Goal: Transaction & Acquisition: Purchase product/service

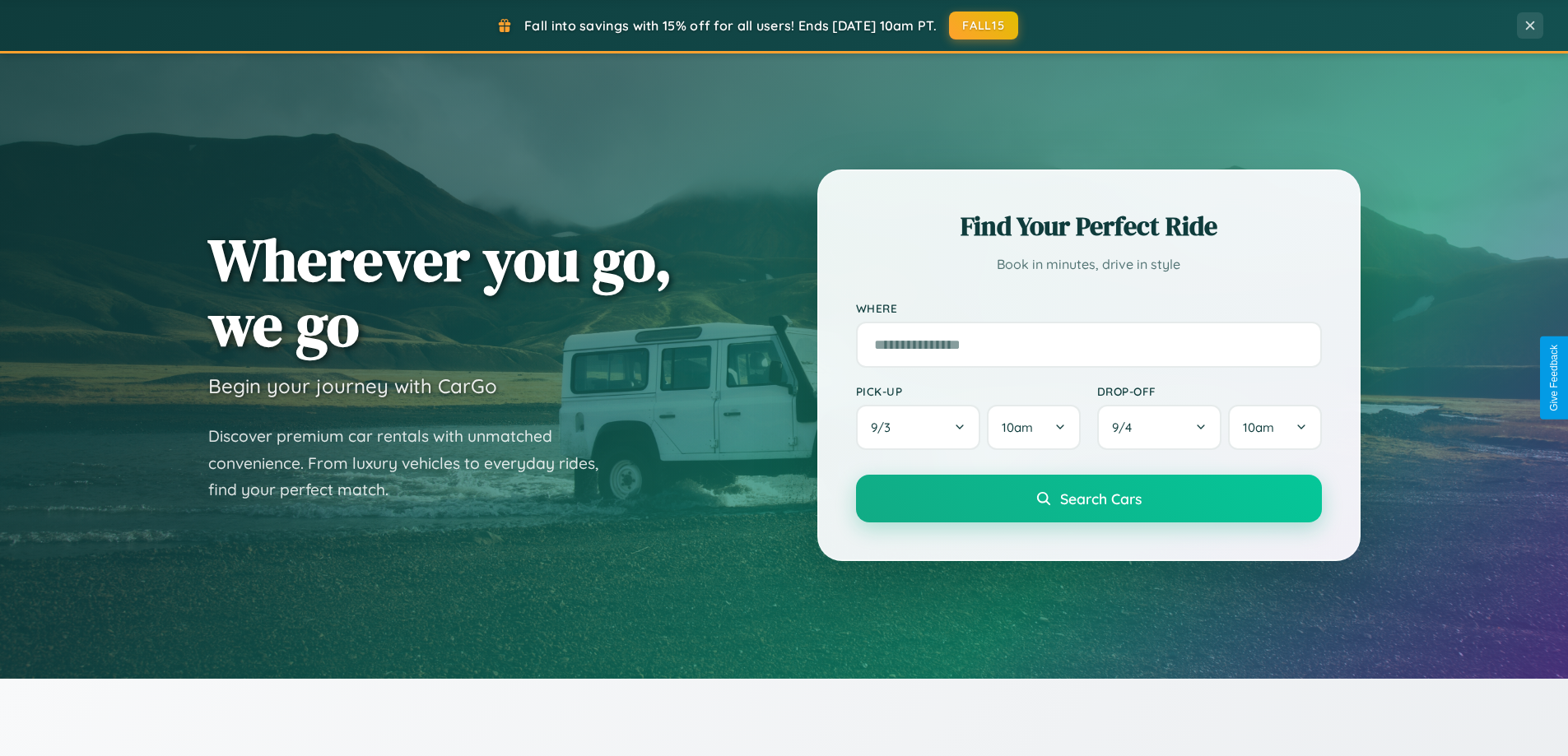
scroll to position [1133, 0]
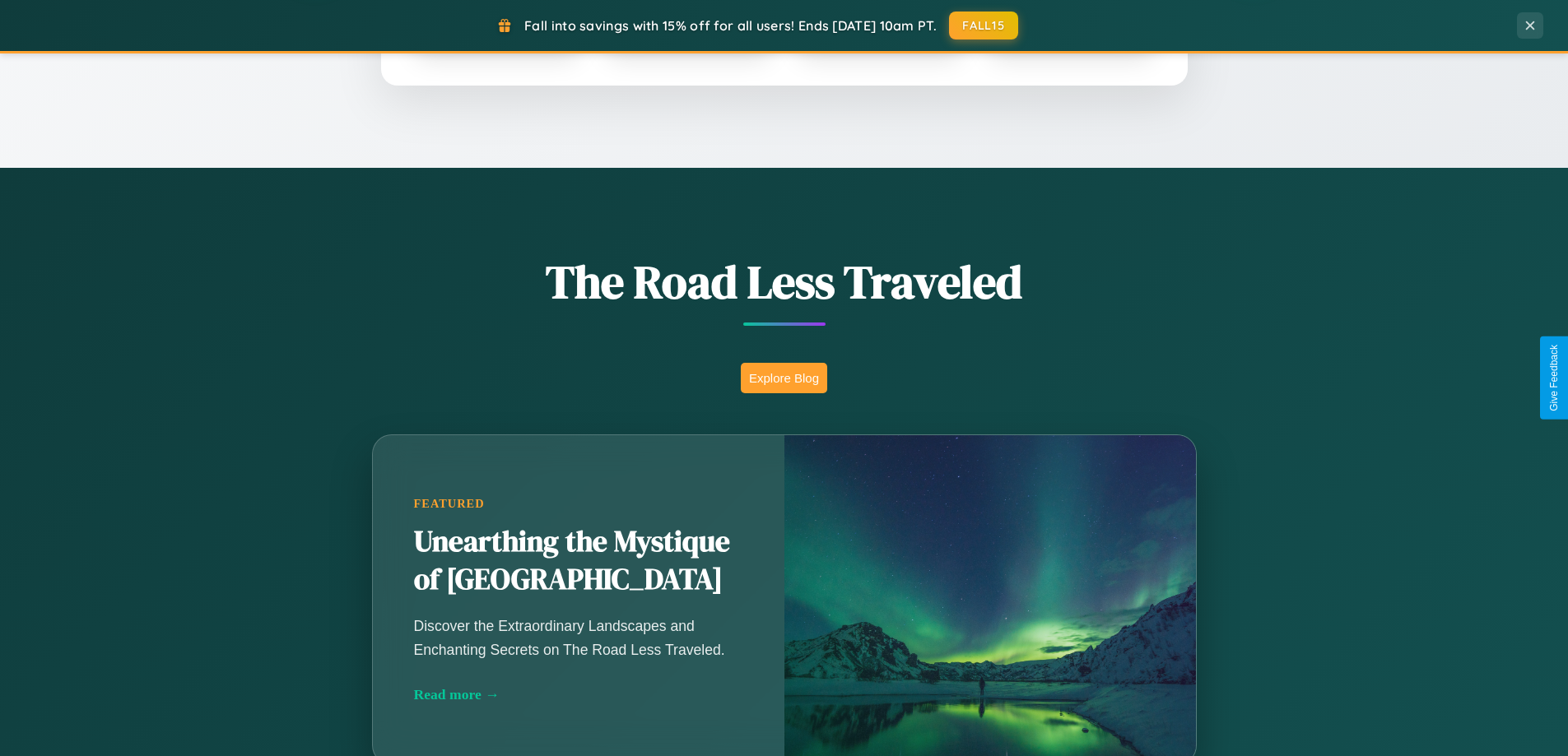
click at [784, 378] on button "Explore Blog" at bounding box center [783, 378] width 86 height 31
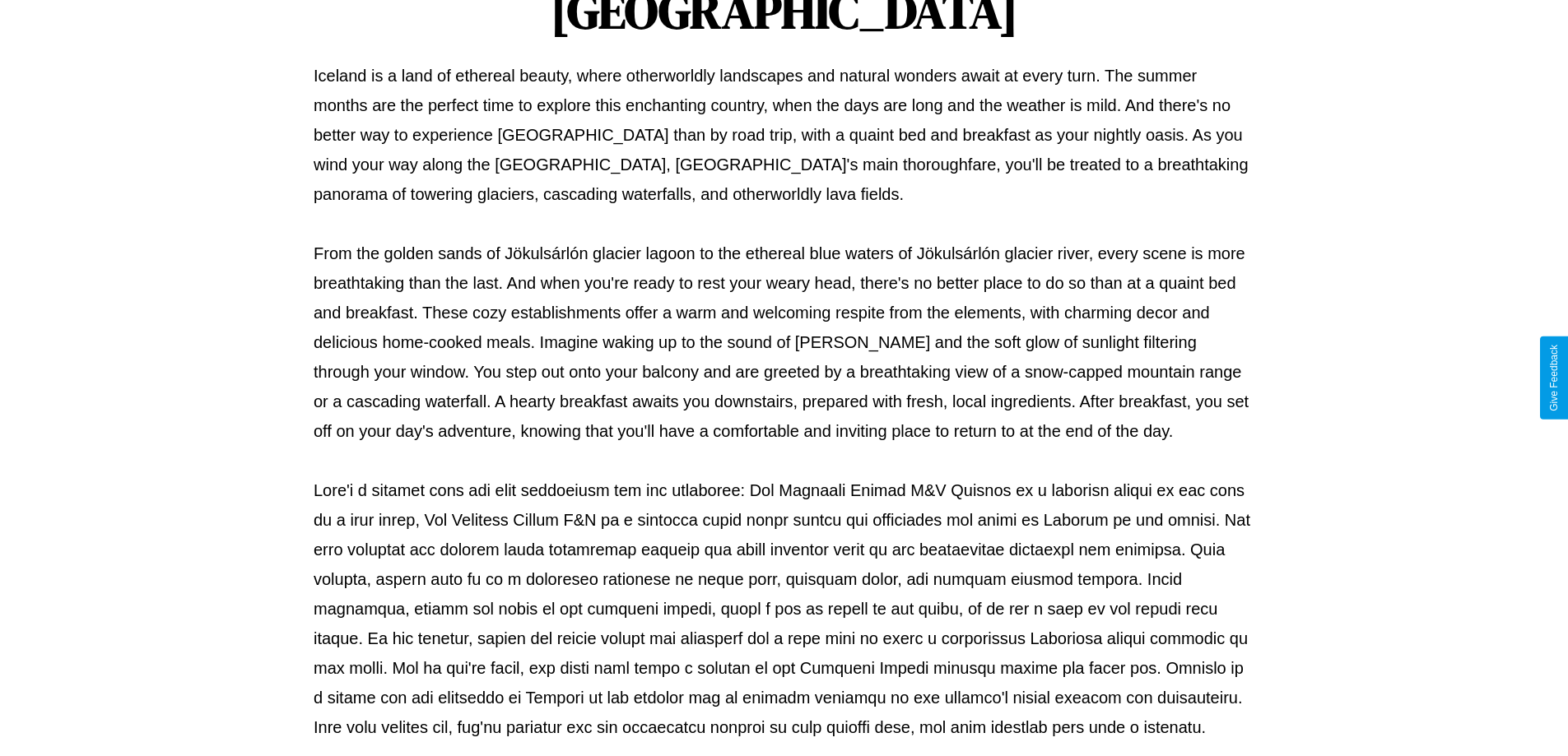
scroll to position [532, 0]
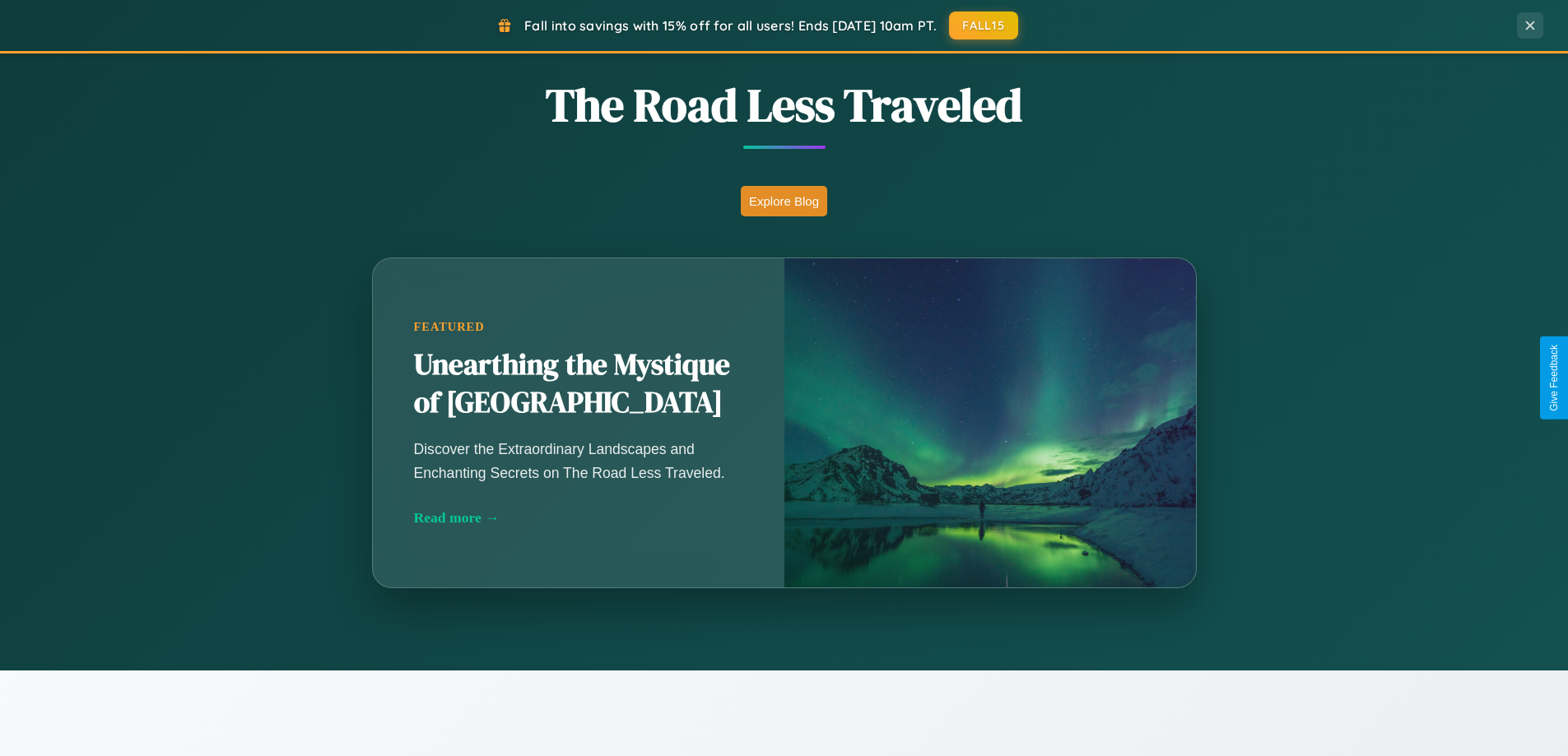
scroll to position [2644, 0]
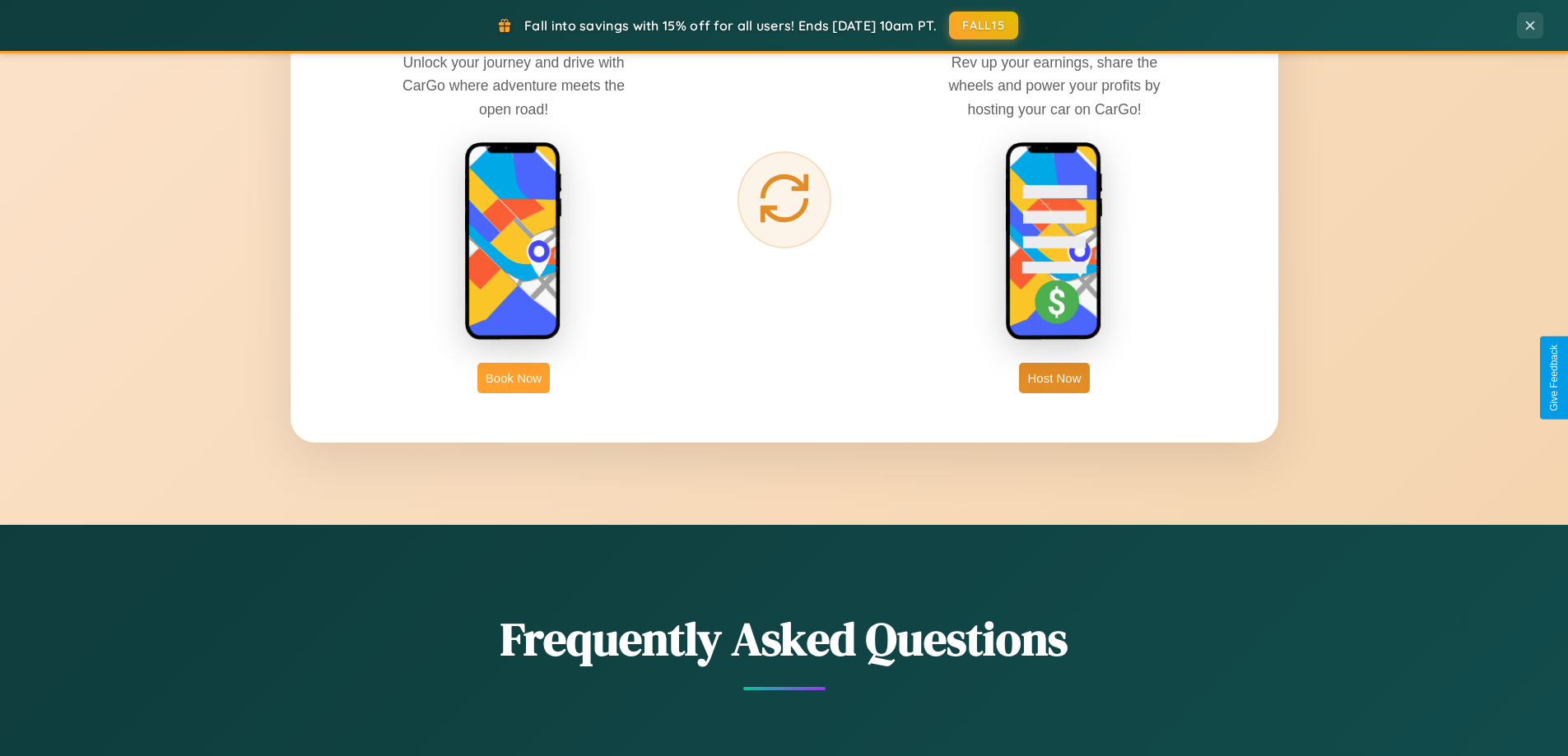
click at [514, 378] on button "Book Now" at bounding box center [514, 378] width 72 height 31
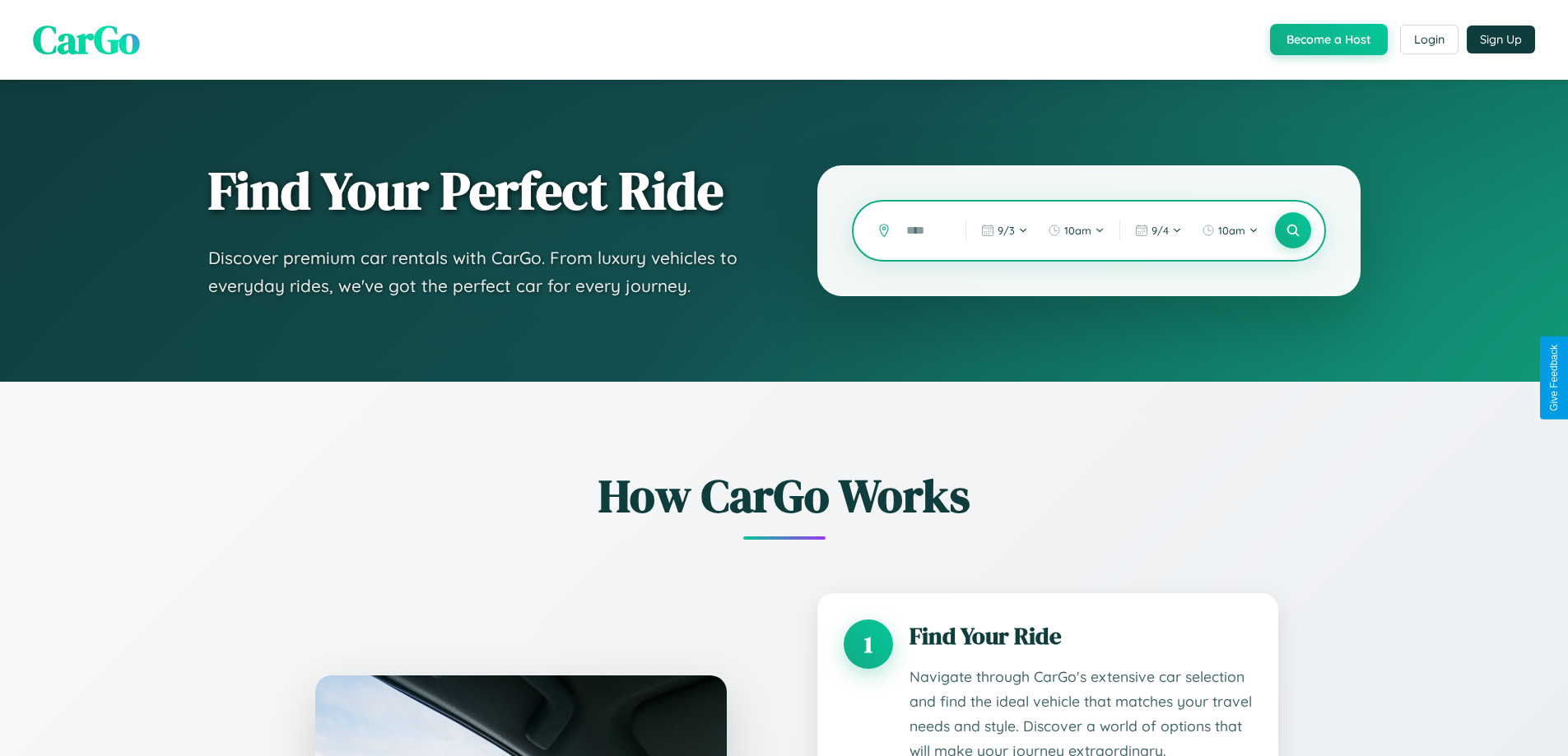
click at [923, 230] on input "text" at bounding box center [923, 230] width 51 height 29
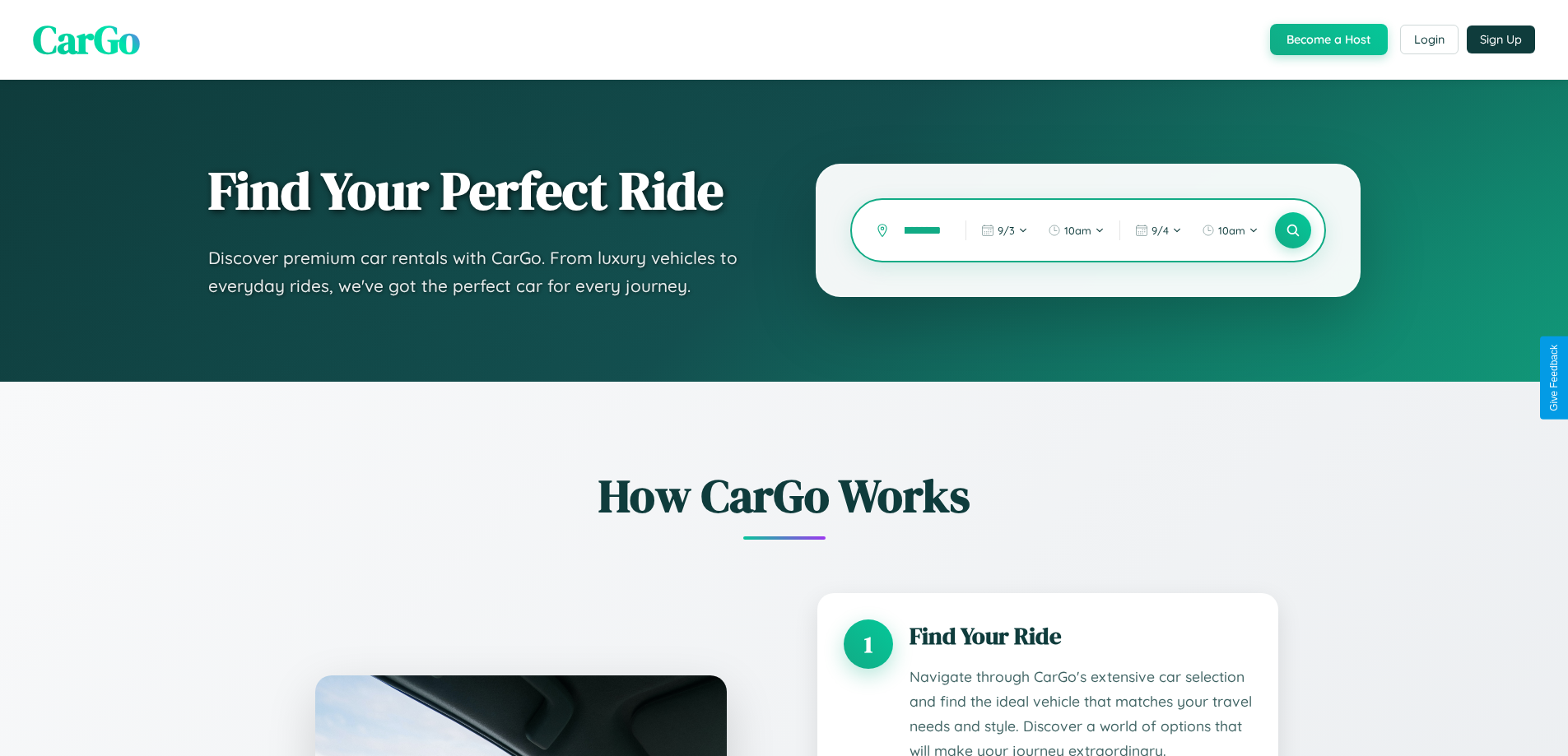
scroll to position [0, 21]
type input "*********"
click at [1292, 230] on icon at bounding box center [1292, 230] width 16 height 16
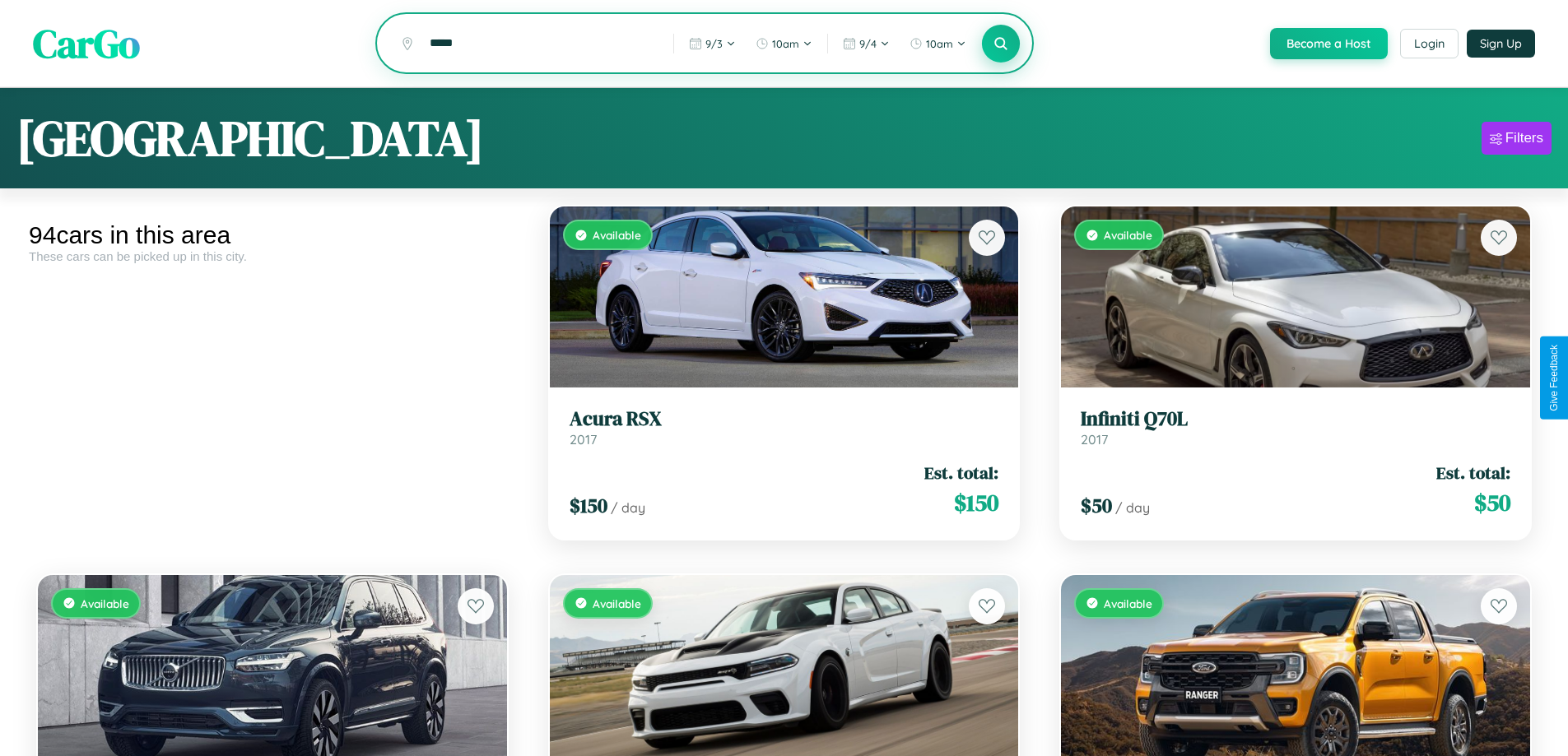
click at [1000, 45] on icon at bounding box center [1001, 43] width 16 height 16
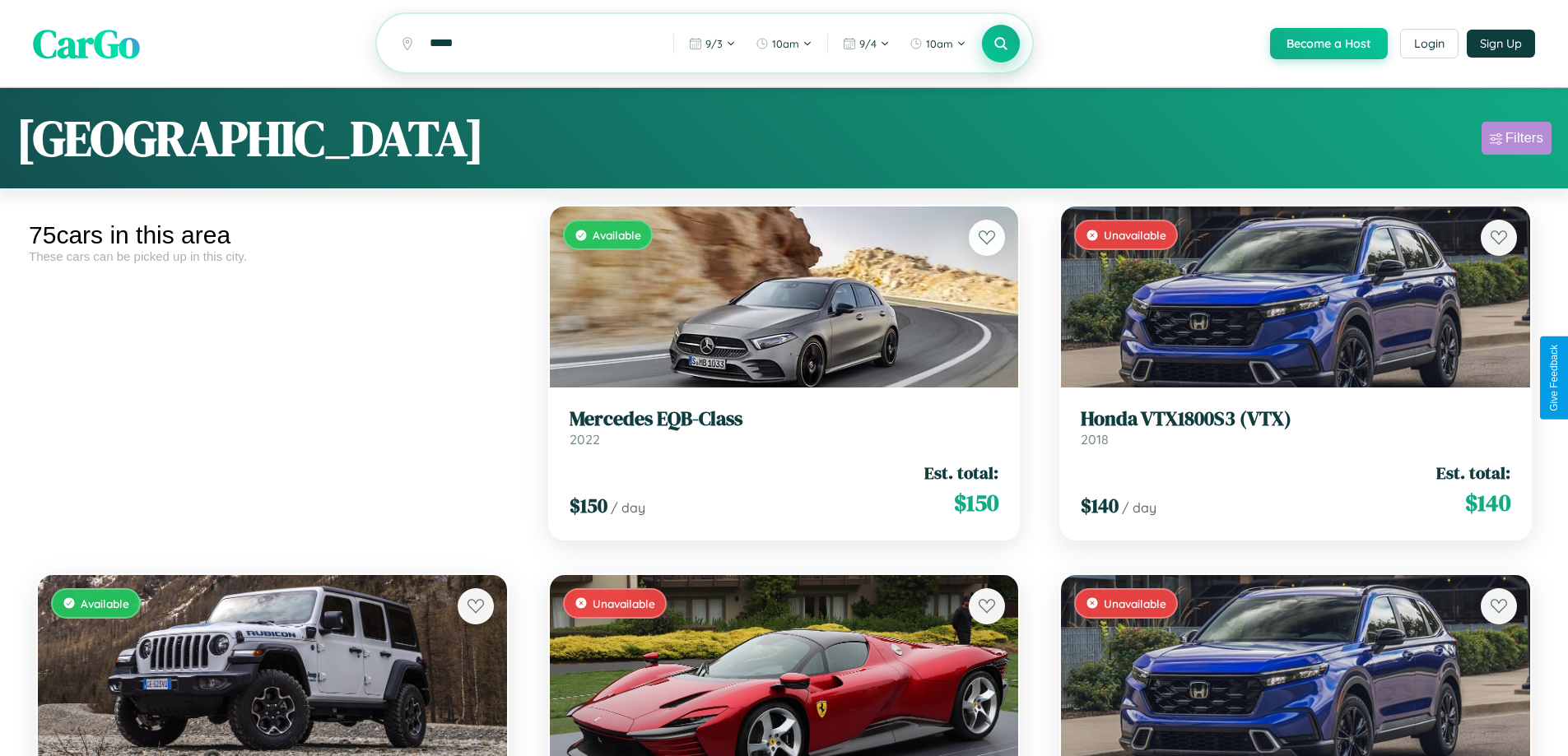
click at [1516, 141] on div "Filters" at bounding box center [1524, 138] width 38 height 17
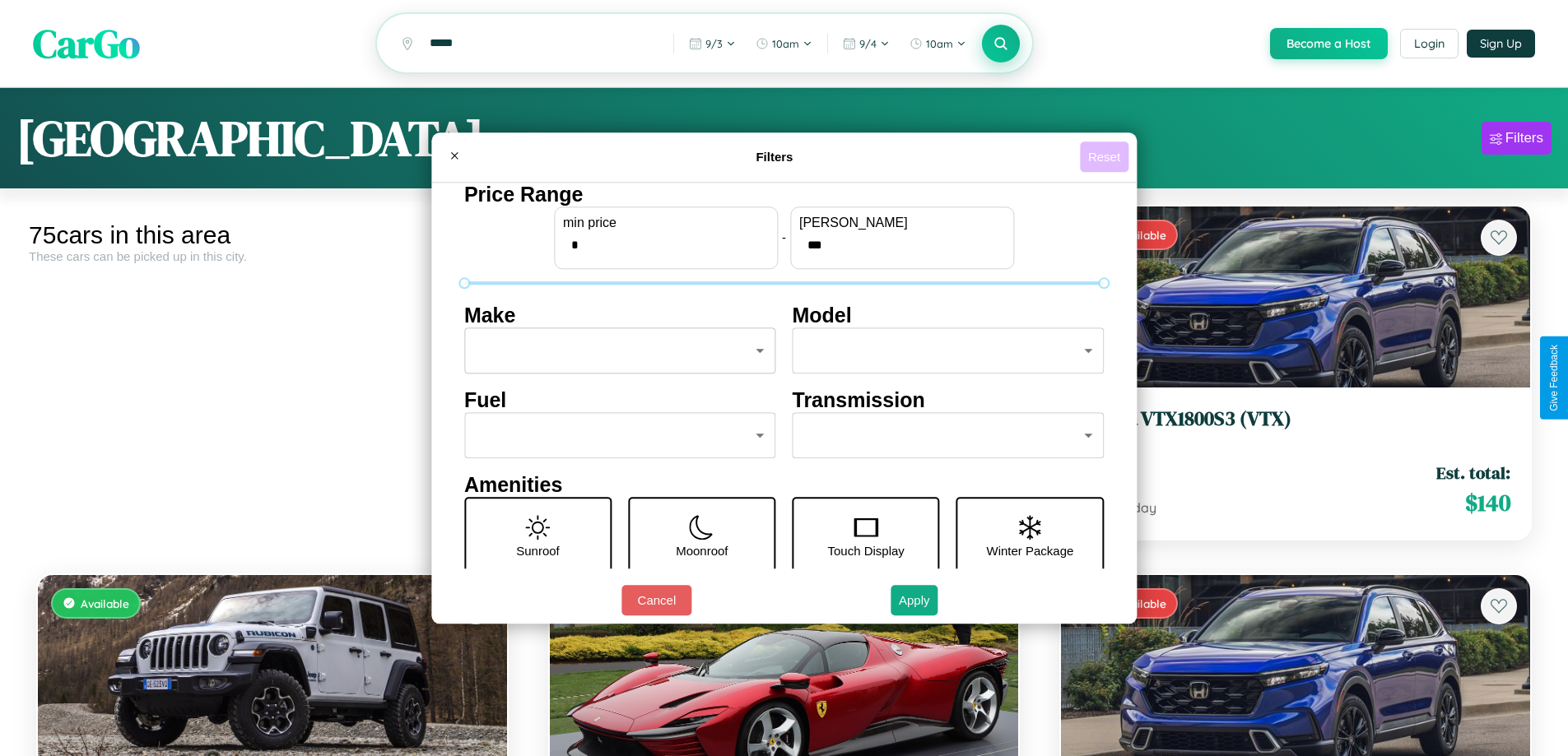
click at [1106, 157] on button "Reset" at bounding box center [1104, 157] width 48 height 31
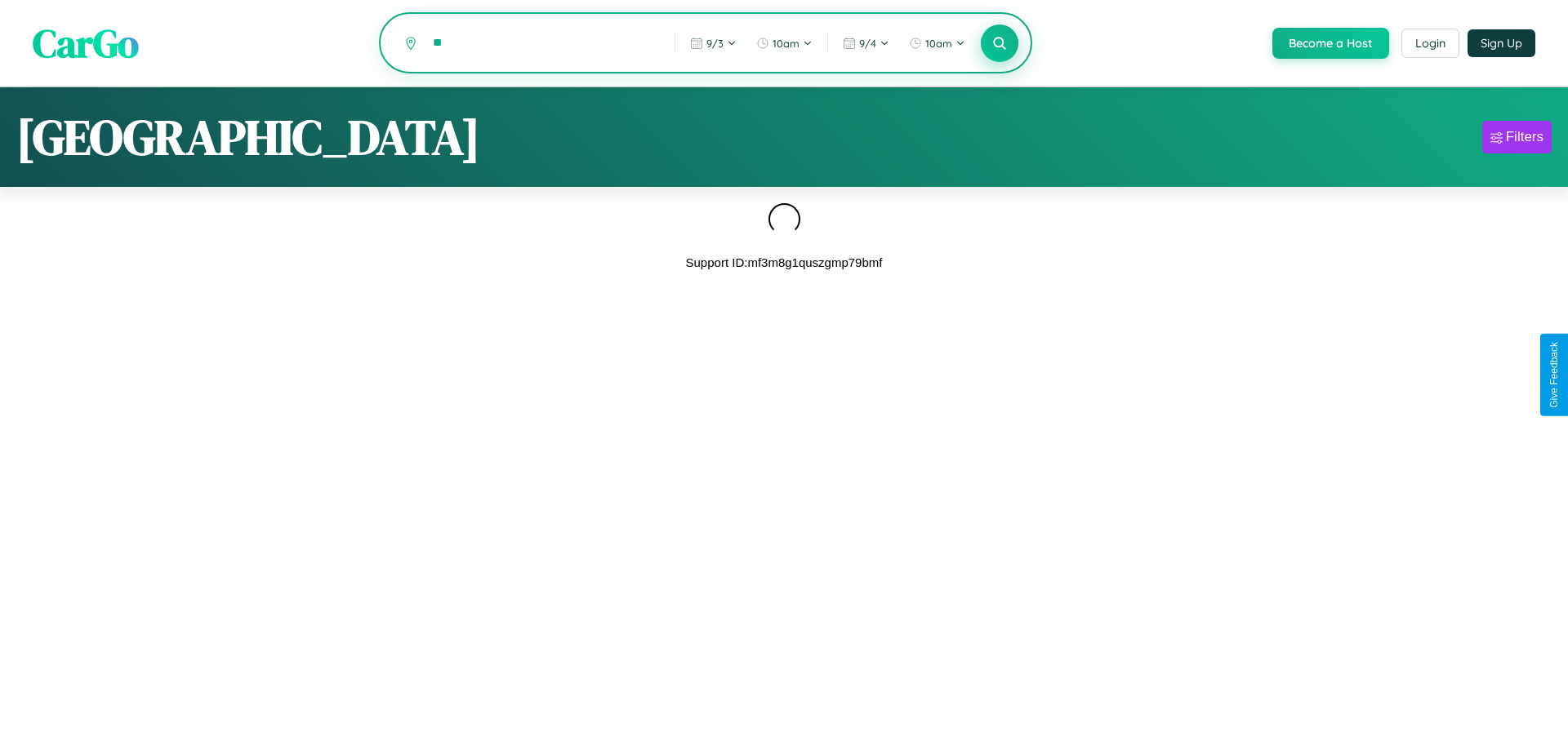
type input "*"
type input "********"
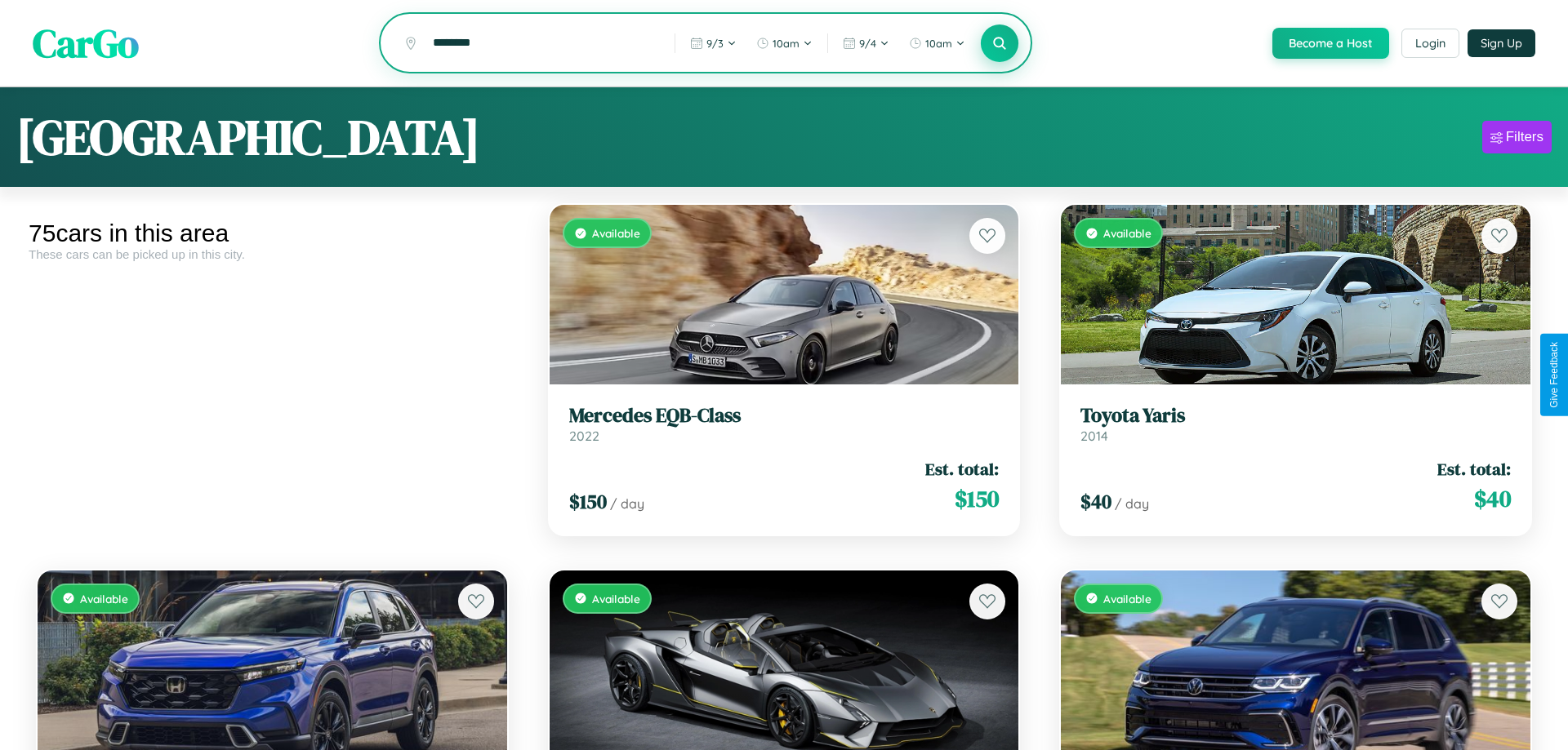
click at [998, 44] on icon at bounding box center [999, 42] width 16 height 16
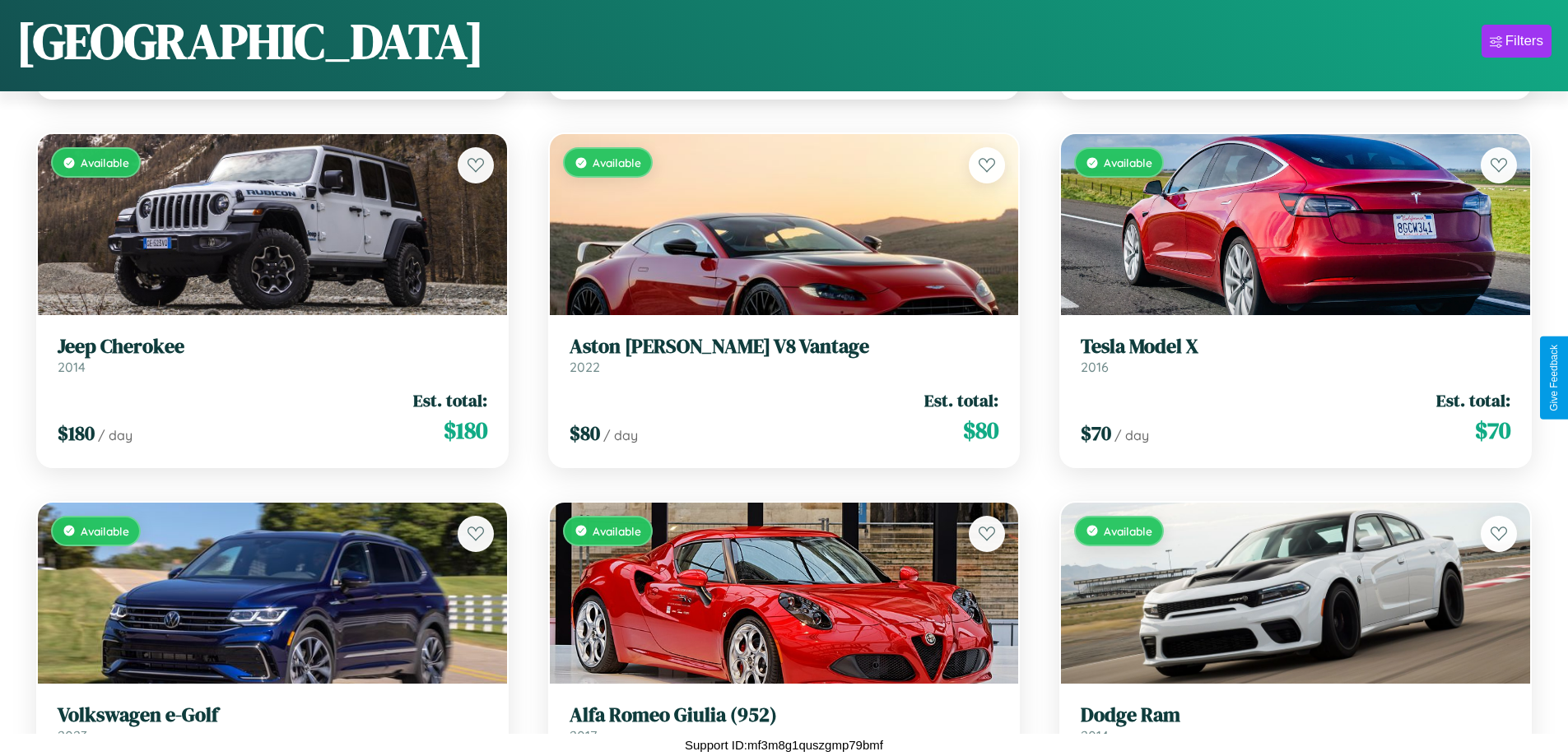
scroll to position [4285, 0]
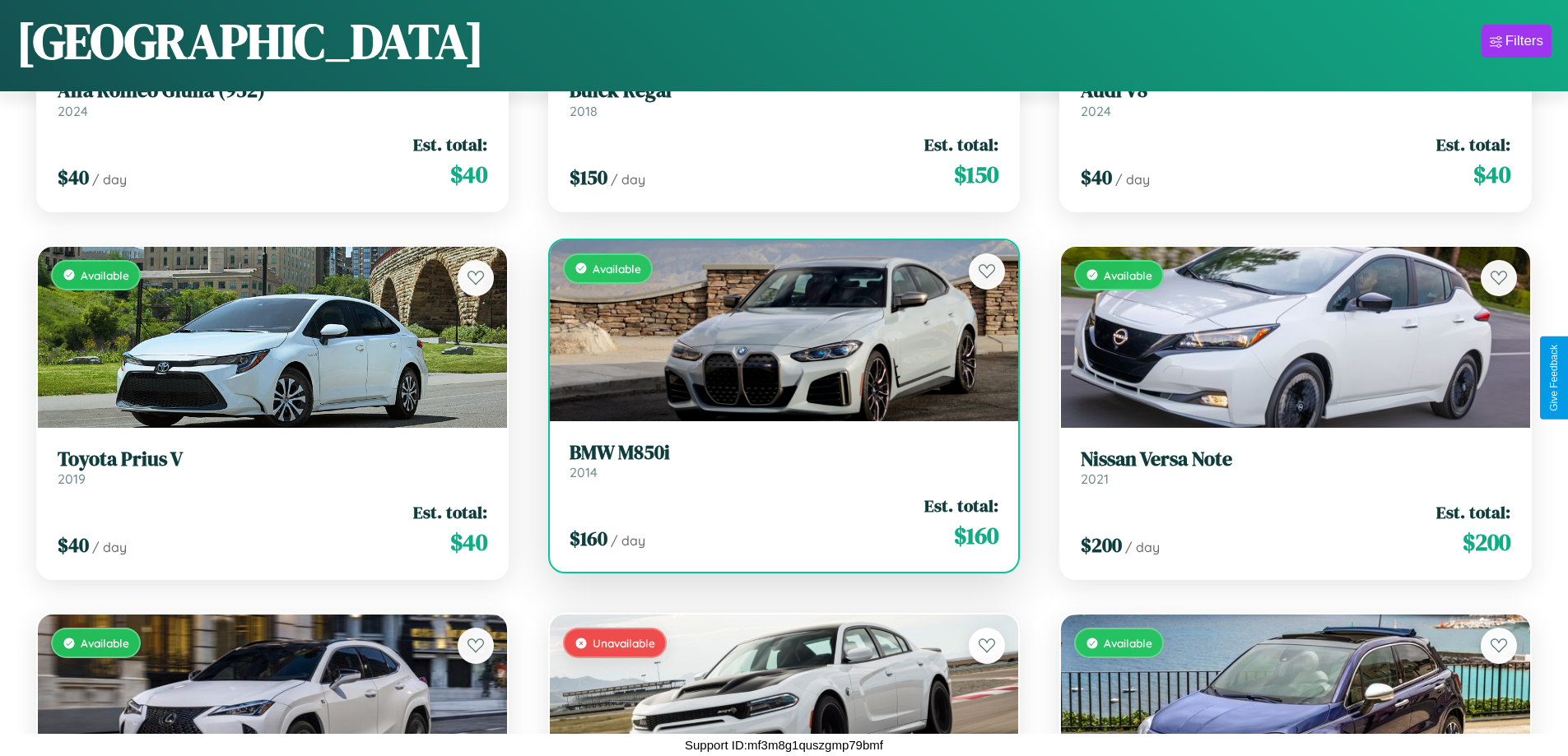
click at [777, 464] on link "BMW M850i 2014" at bounding box center [784, 461] width 430 height 40
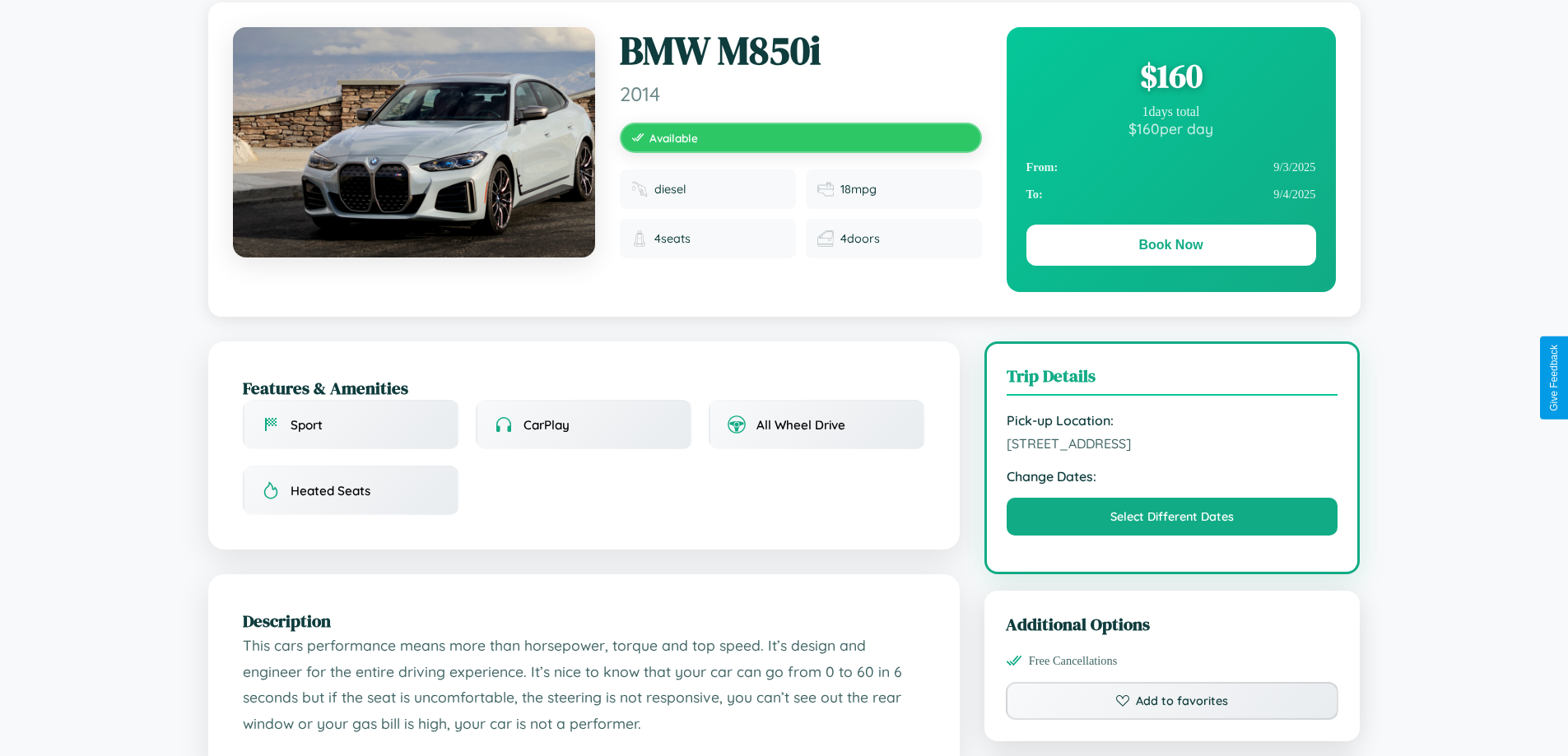
scroll to position [170, 0]
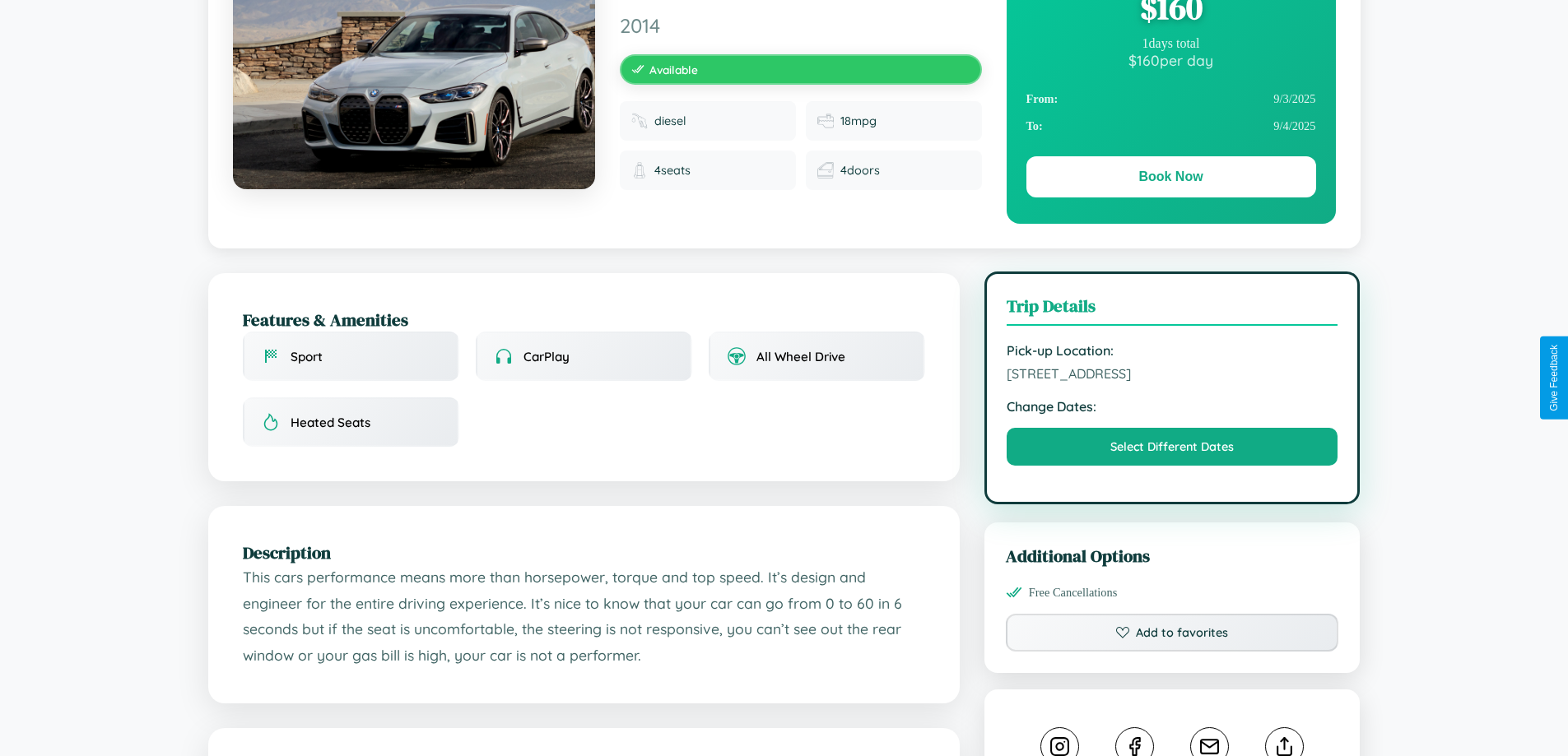
click at [1172, 376] on span "2431 Church Street Budapest 14326 Hungary" at bounding box center [1173, 374] width 332 height 17
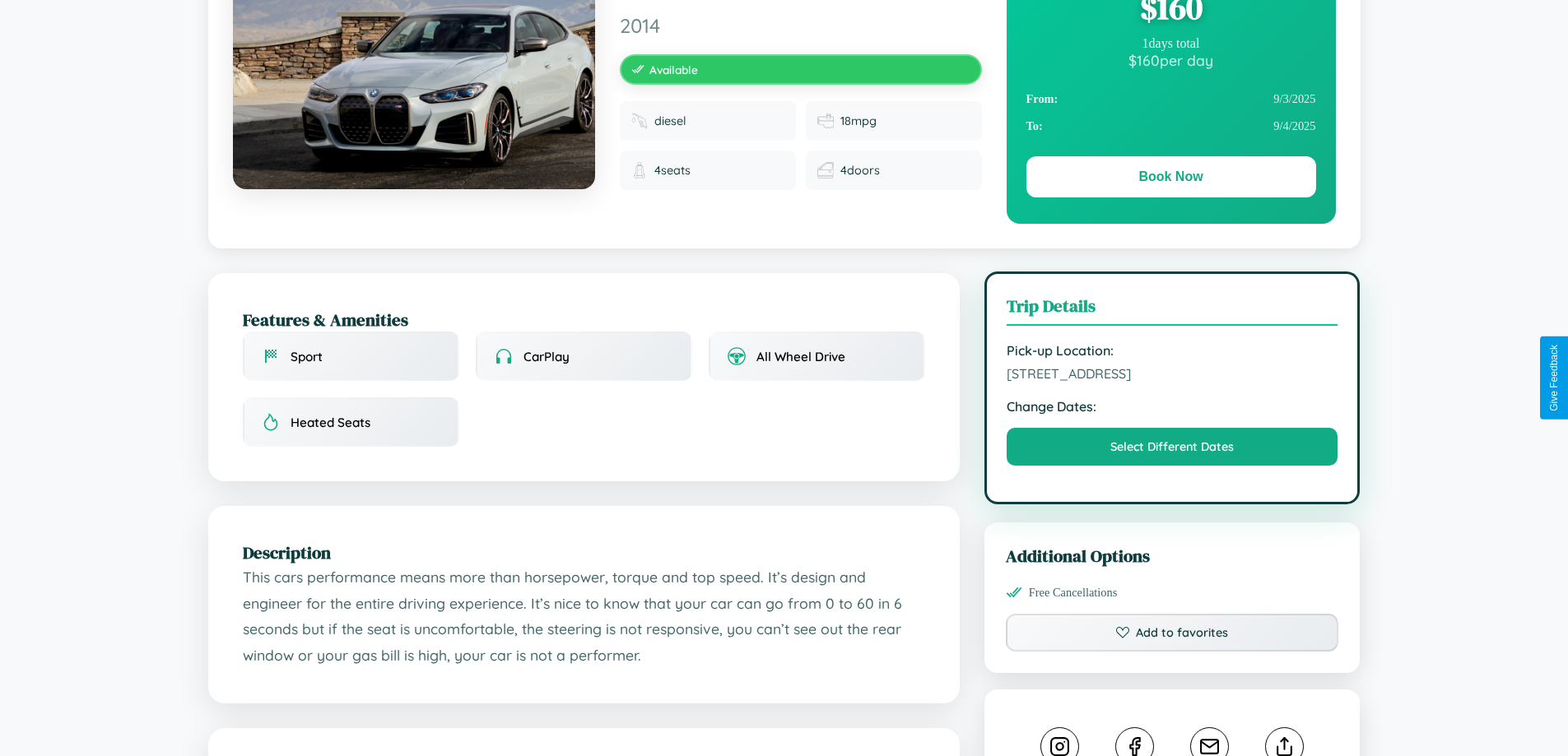
click at [1172, 376] on span "2431 Church Street Budapest 14326 Hungary" at bounding box center [1173, 374] width 332 height 17
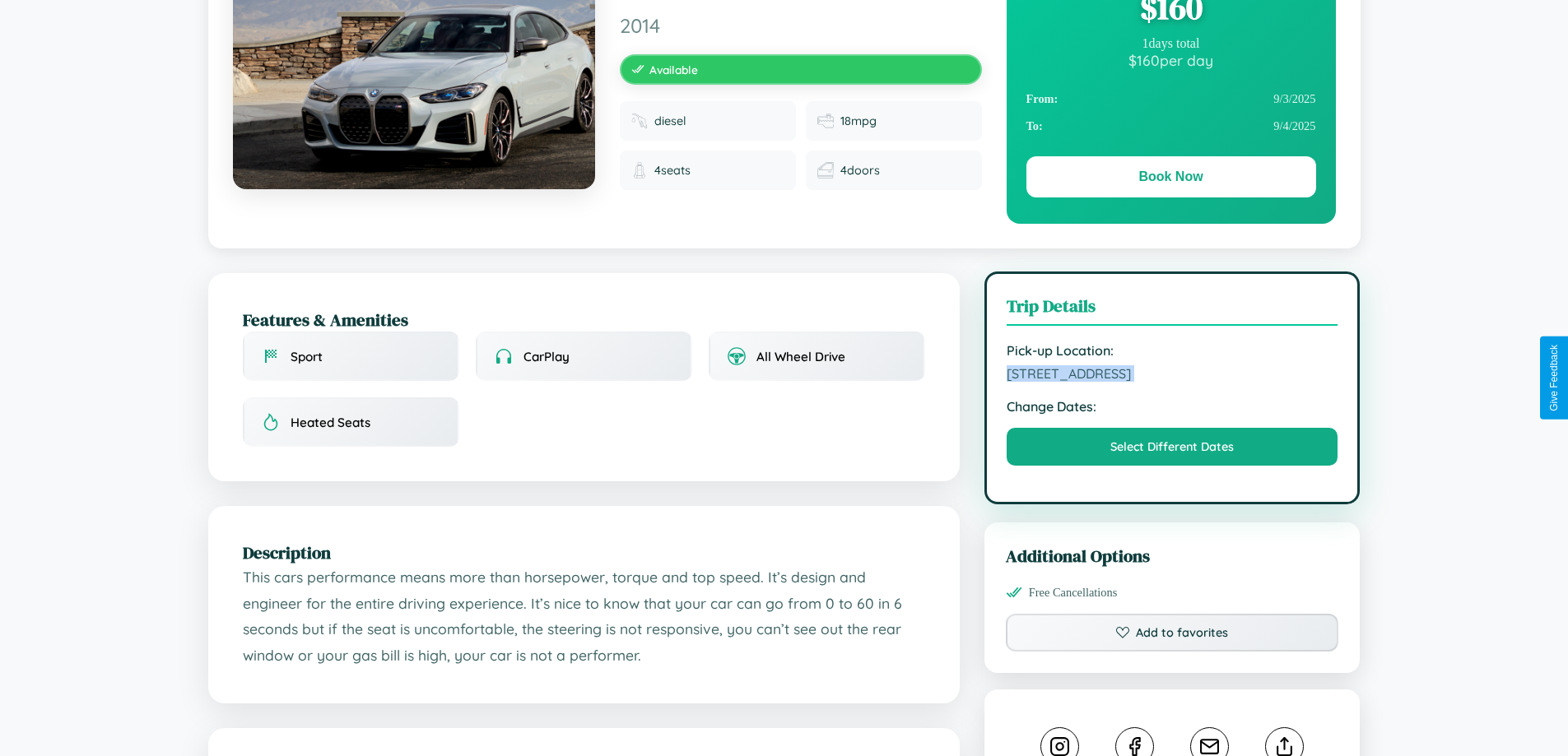
click at [1172, 376] on span "2431 Church Street Budapest 14326 Hungary" at bounding box center [1173, 374] width 332 height 17
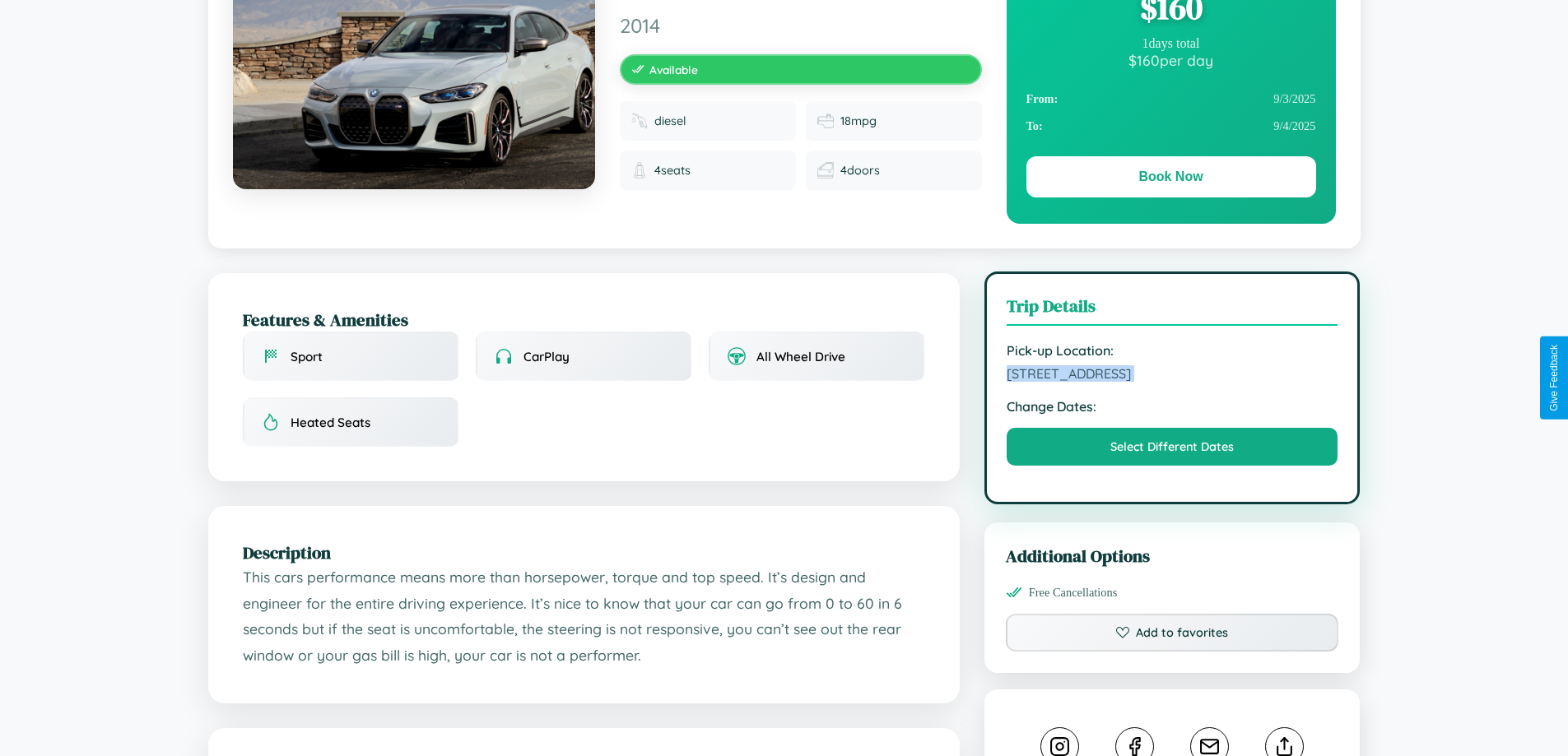
click at [1172, 376] on span "2431 Church Street Budapest 14326 Hungary" at bounding box center [1173, 374] width 332 height 17
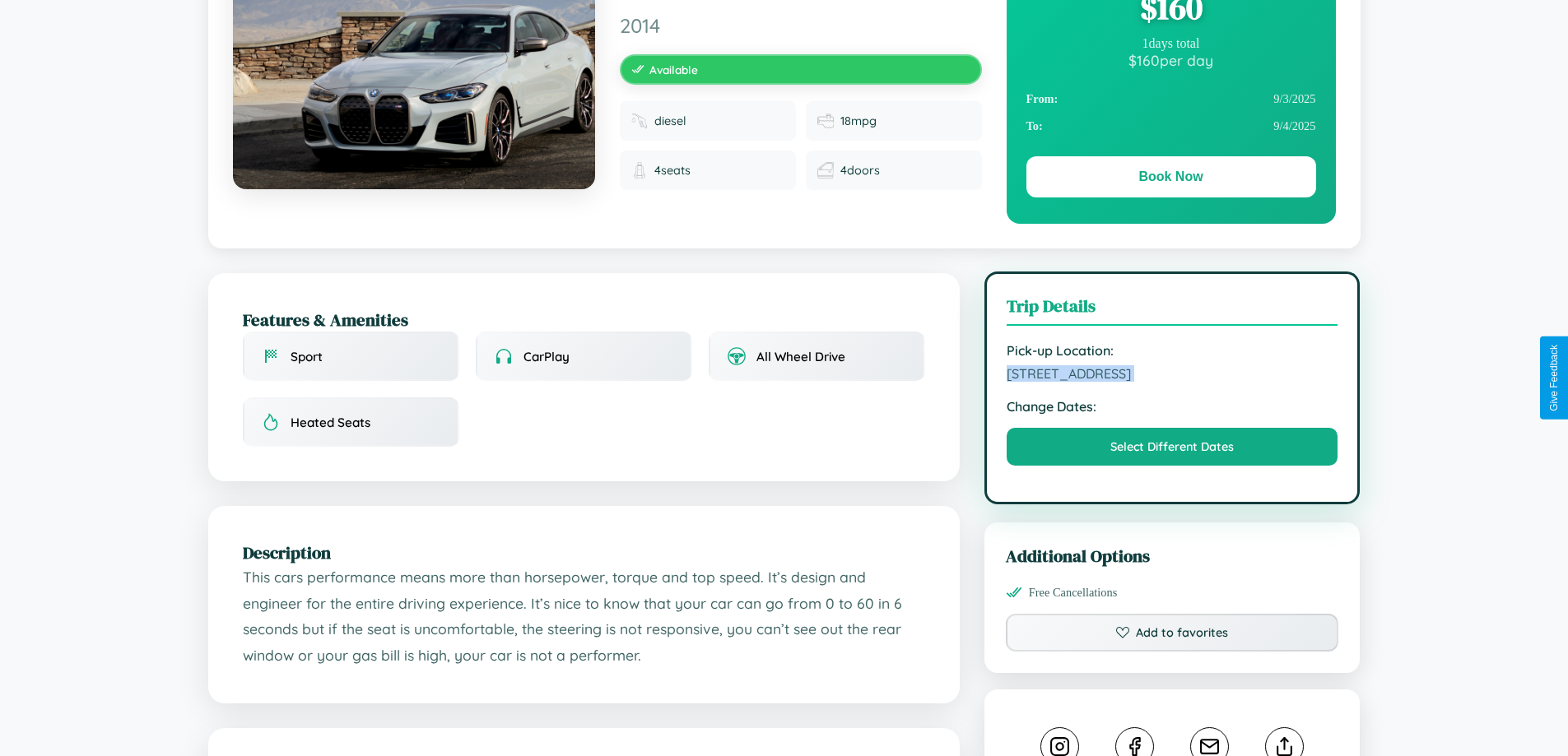
click at [1172, 376] on span "2431 Church Street Budapest 14326 Hungary" at bounding box center [1173, 374] width 332 height 17
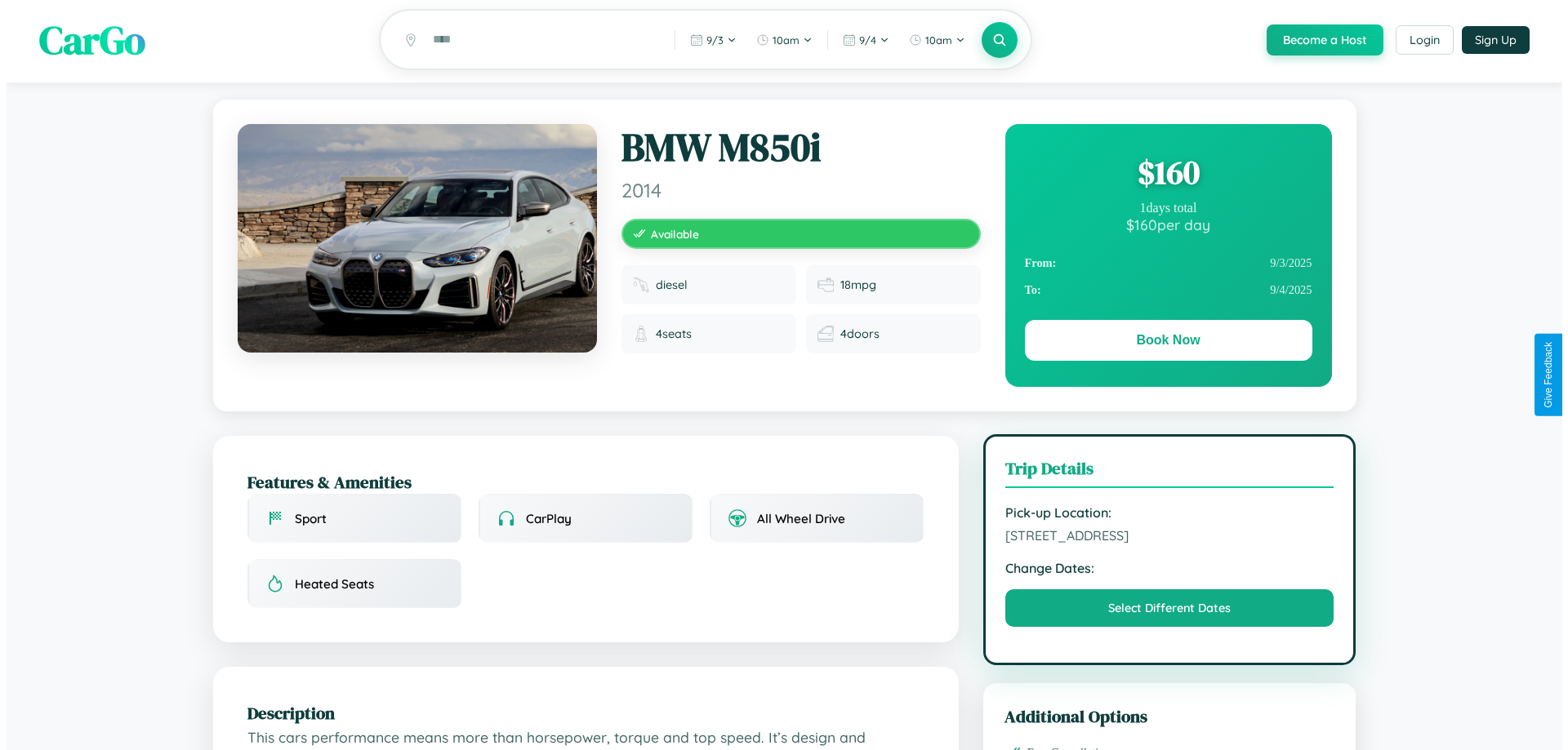
scroll to position [0, 0]
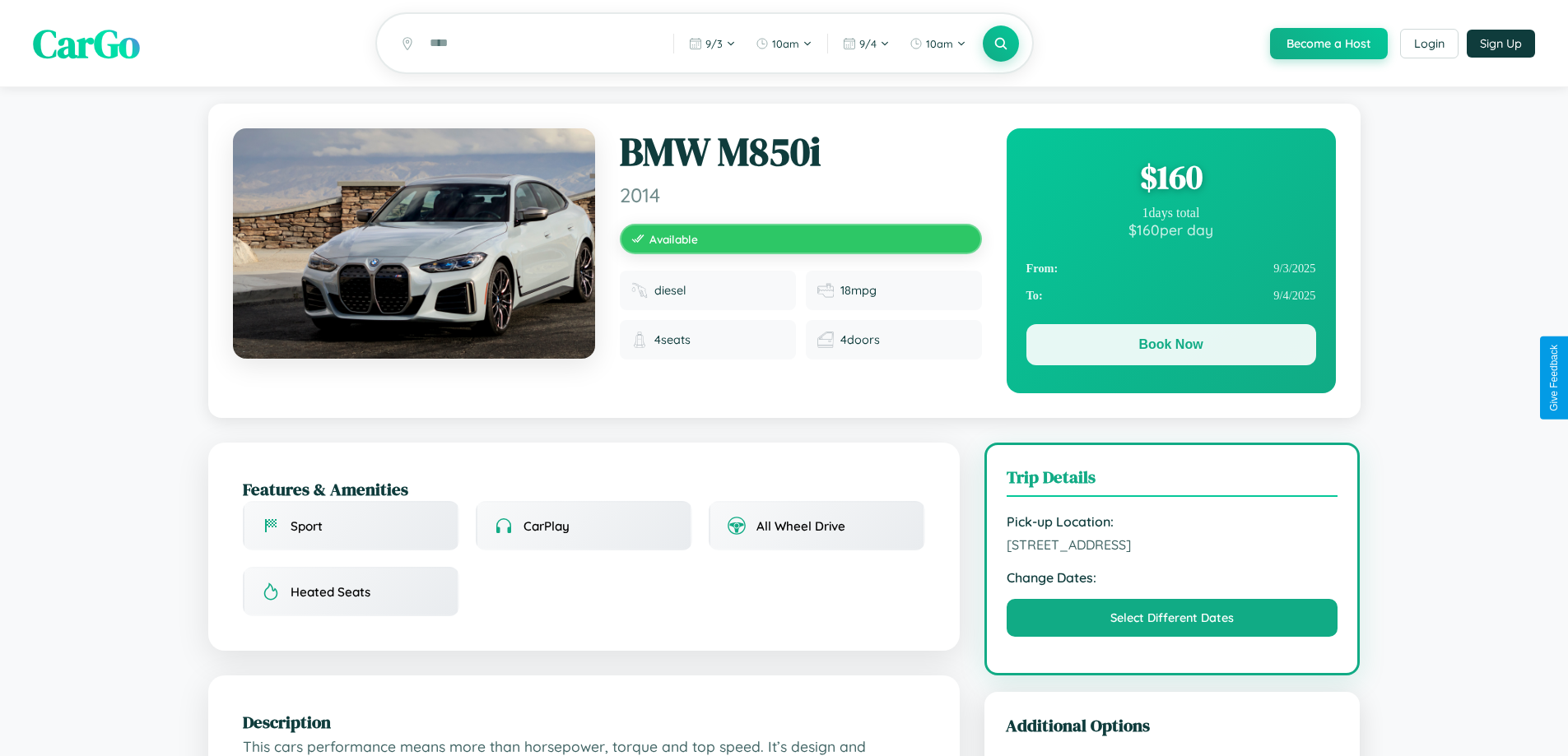
click at [1171, 347] on button "Book Now" at bounding box center [1171, 345] width 289 height 41
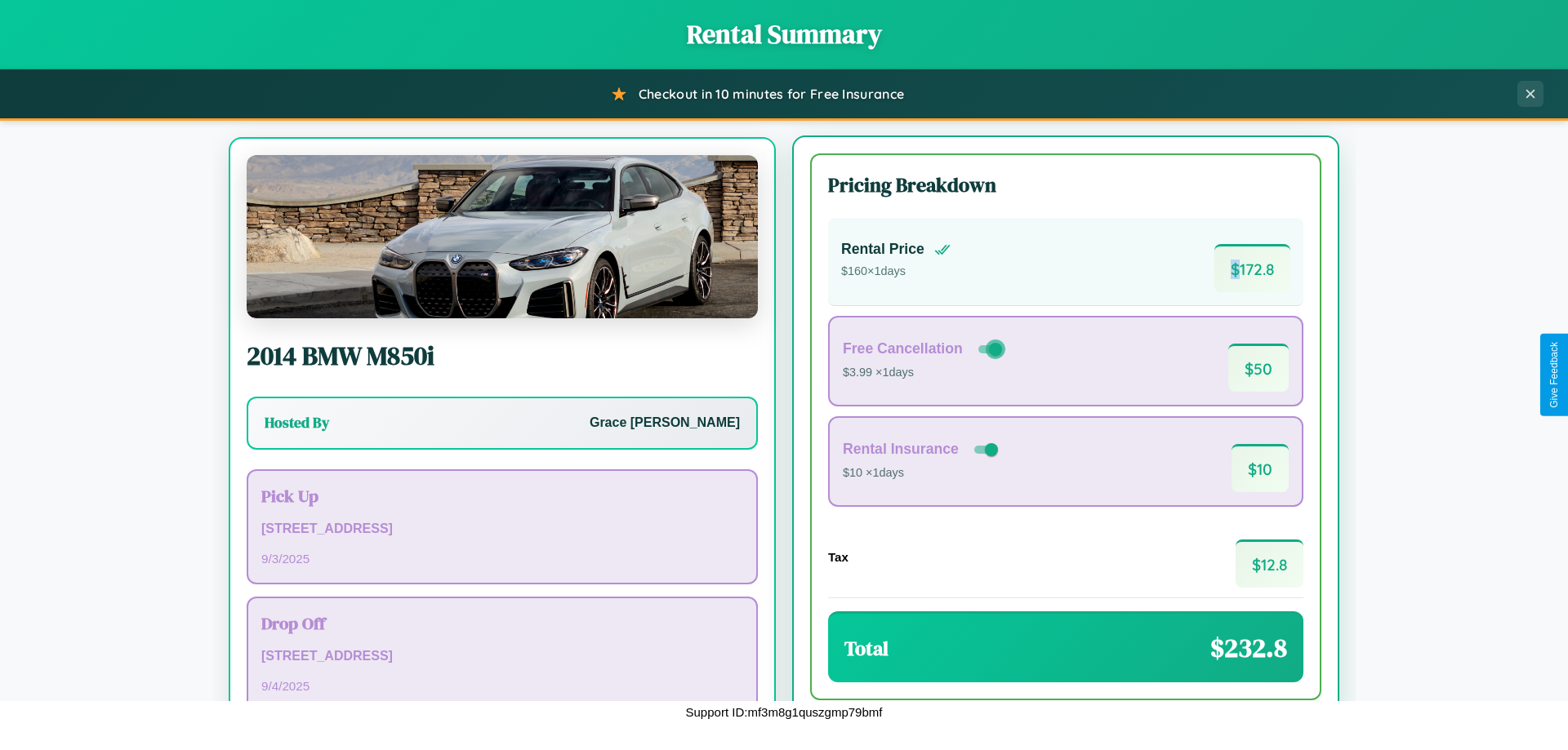
scroll to position [76, 0]
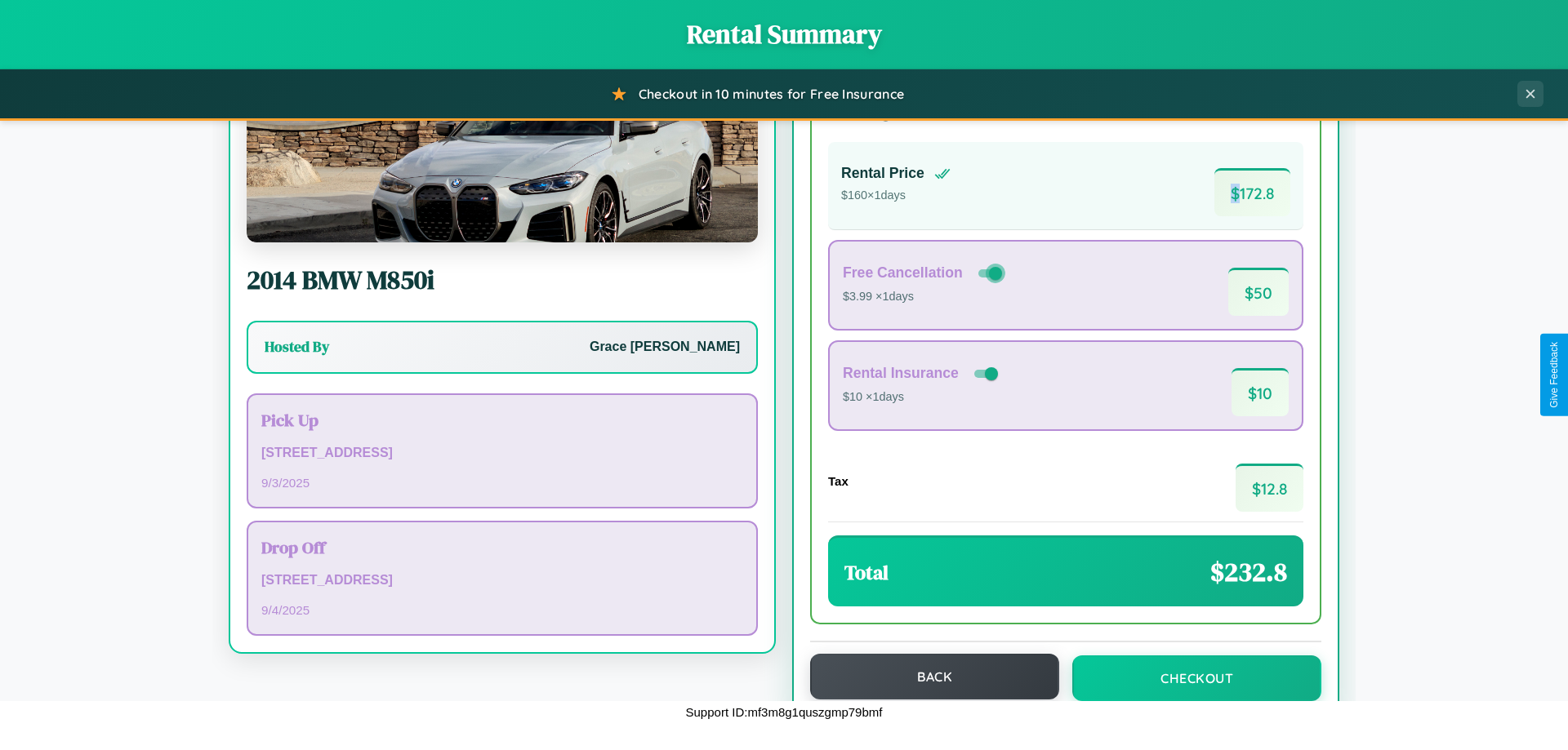
click at [927, 677] on button "Back" at bounding box center [935, 677] width 250 height 46
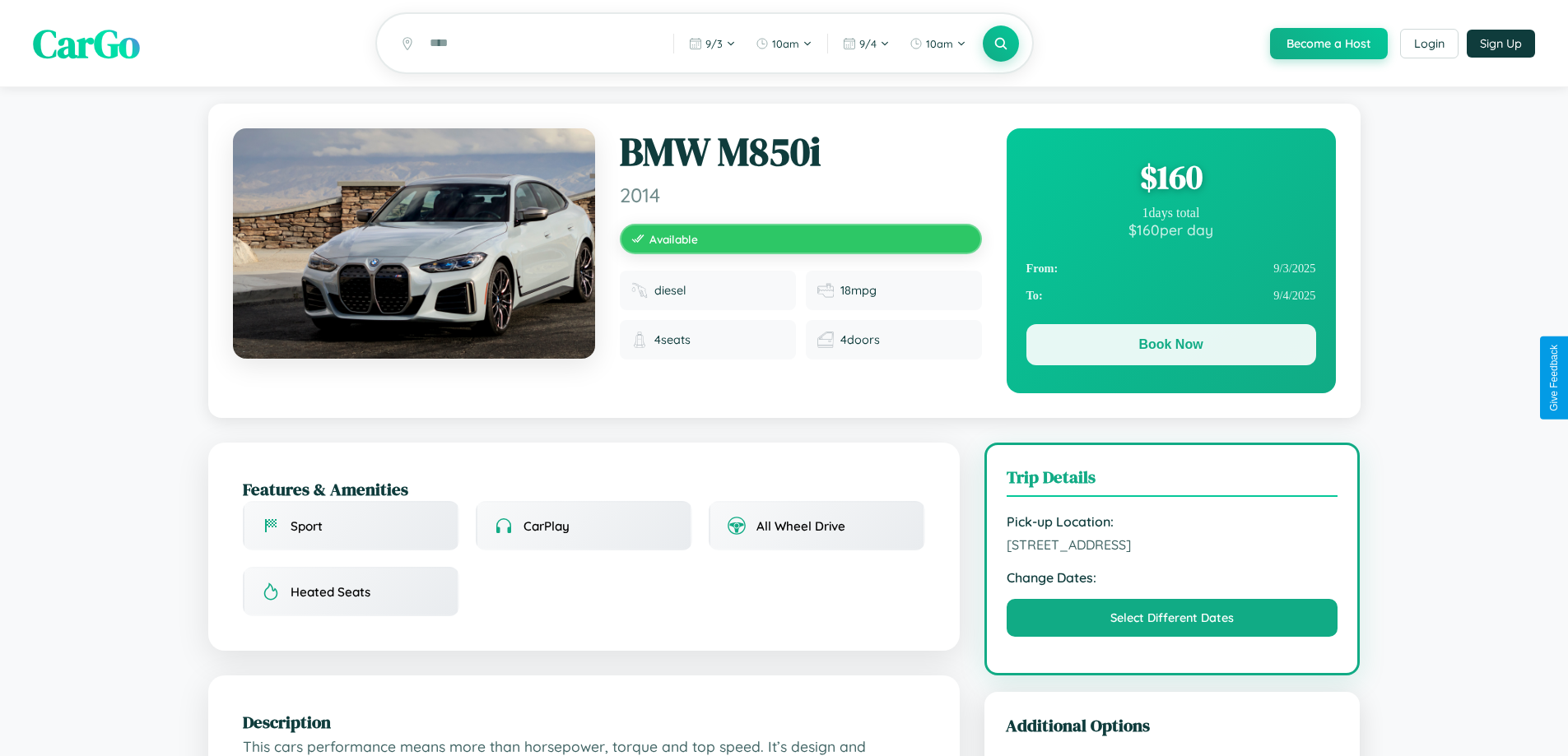
click at [1171, 347] on button "Book Now" at bounding box center [1171, 345] width 289 height 41
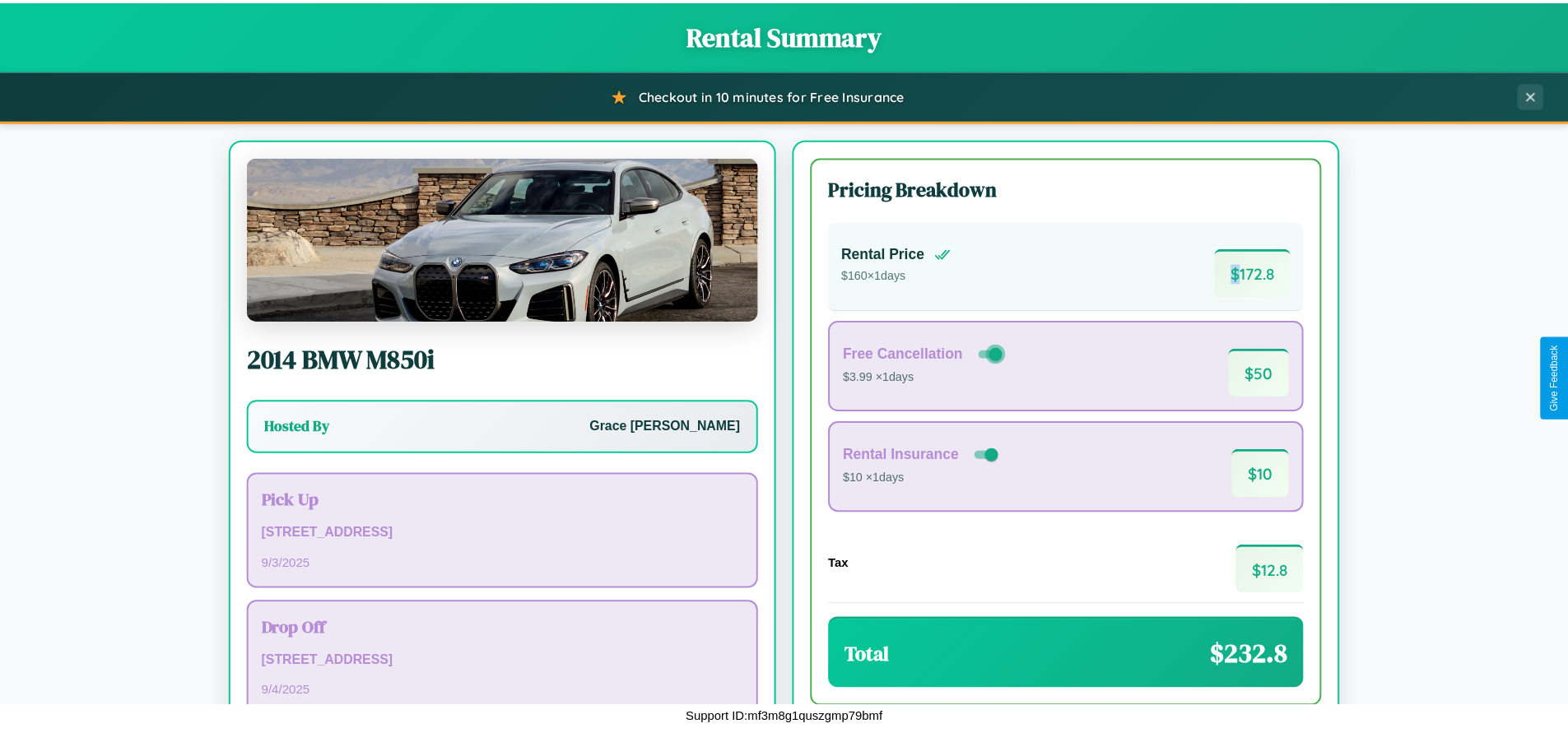
scroll to position [113, 0]
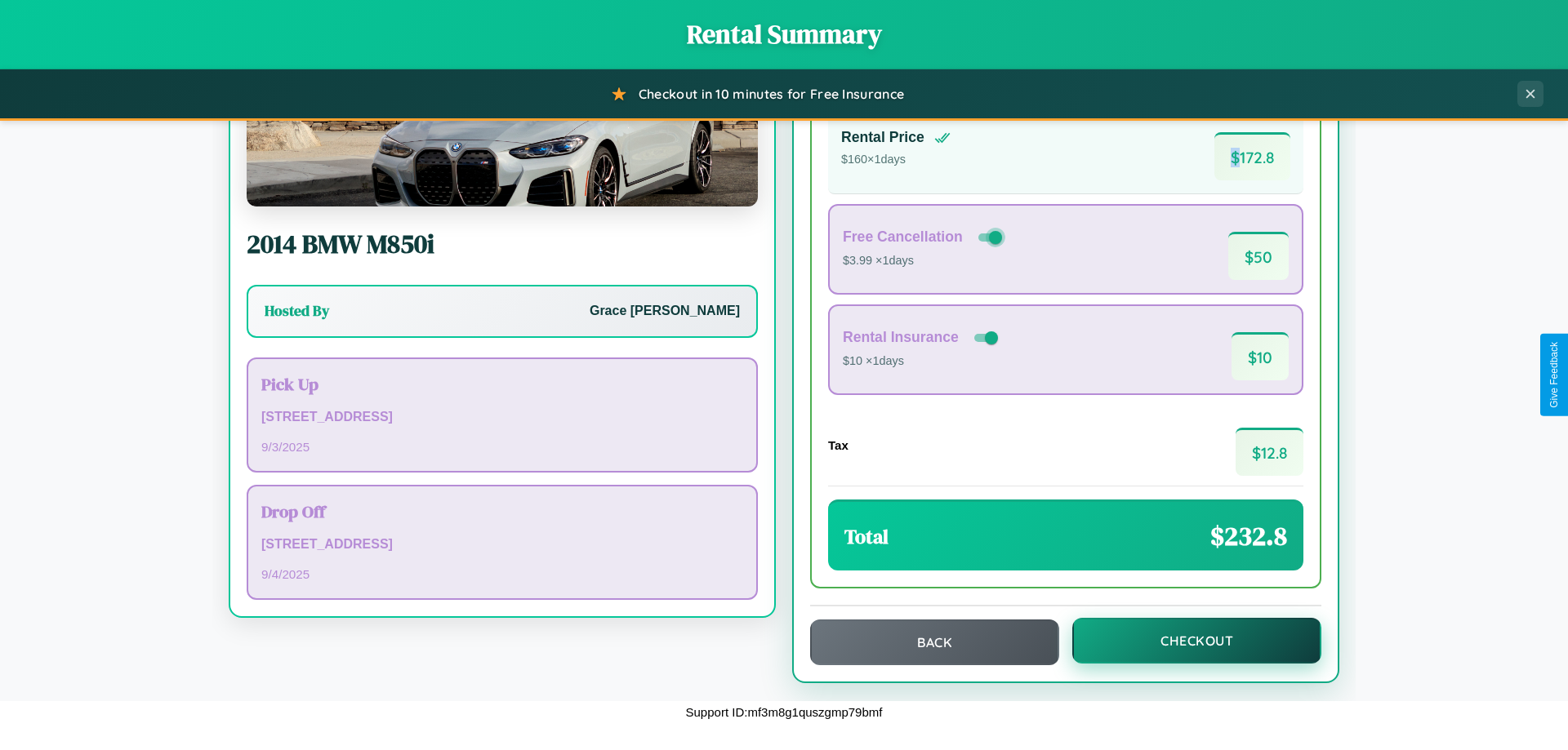
click at [1186, 640] on button "Checkout" at bounding box center [1197, 641] width 250 height 46
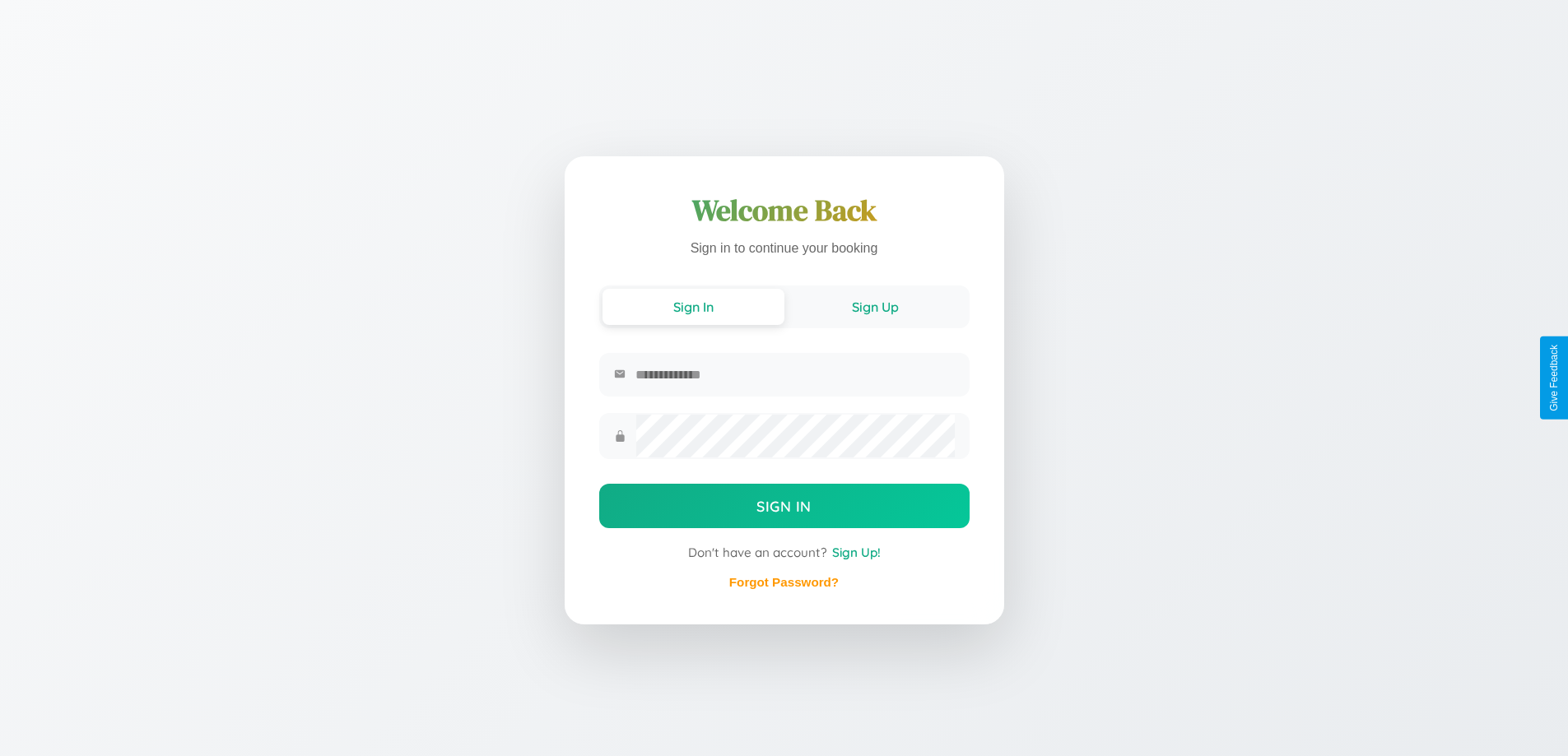
click at [875, 306] on button "Sign Up" at bounding box center [875, 306] width 182 height 36
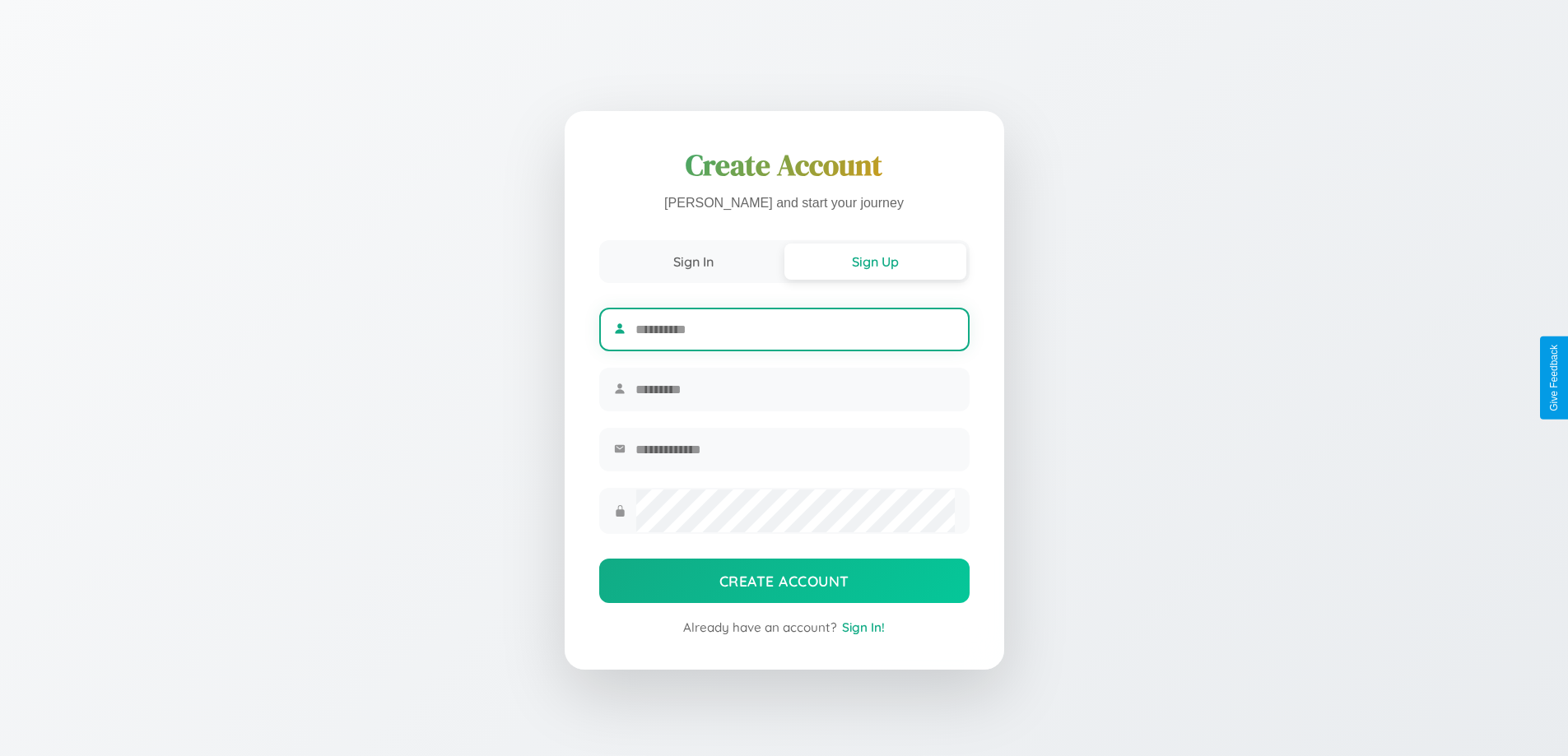
click at [794, 327] on input "text" at bounding box center [794, 329] width 318 height 40
type input "********"
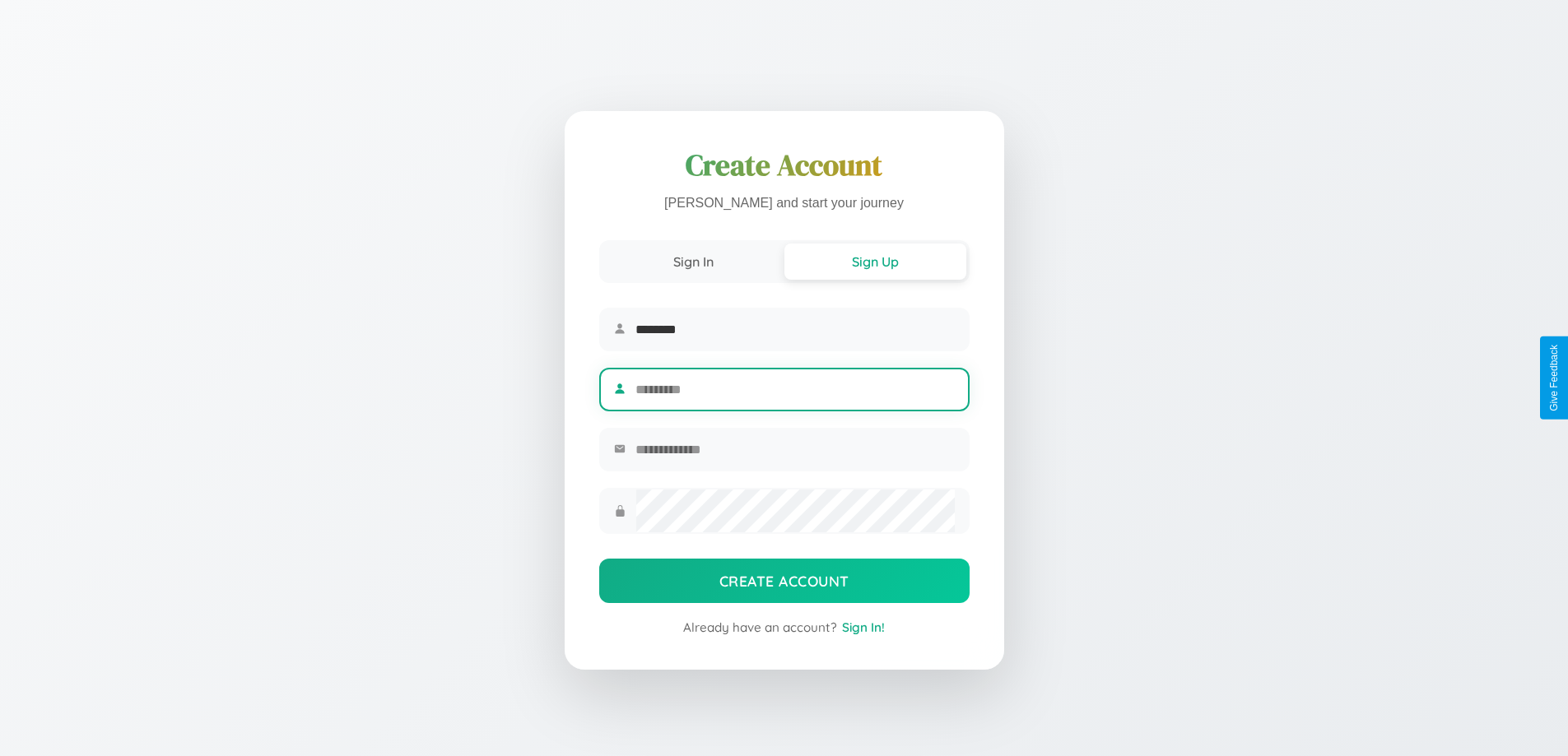
click at [794, 390] on input "text" at bounding box center [794, 389] width 318 height 40
type input "******"
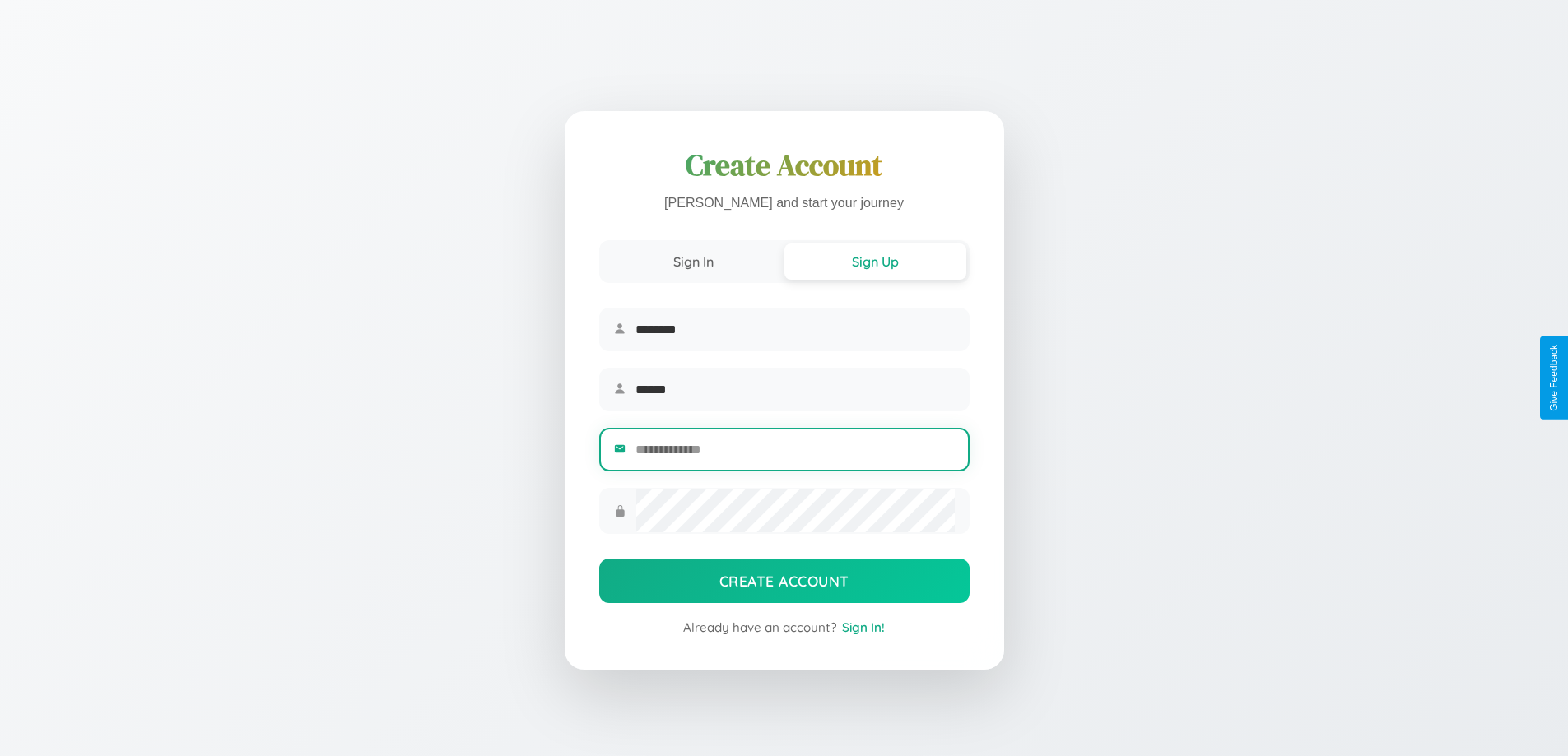
click at [794, 452] on input "email" at bounding box center [794, 449] width 318 height 40
type input "**********"
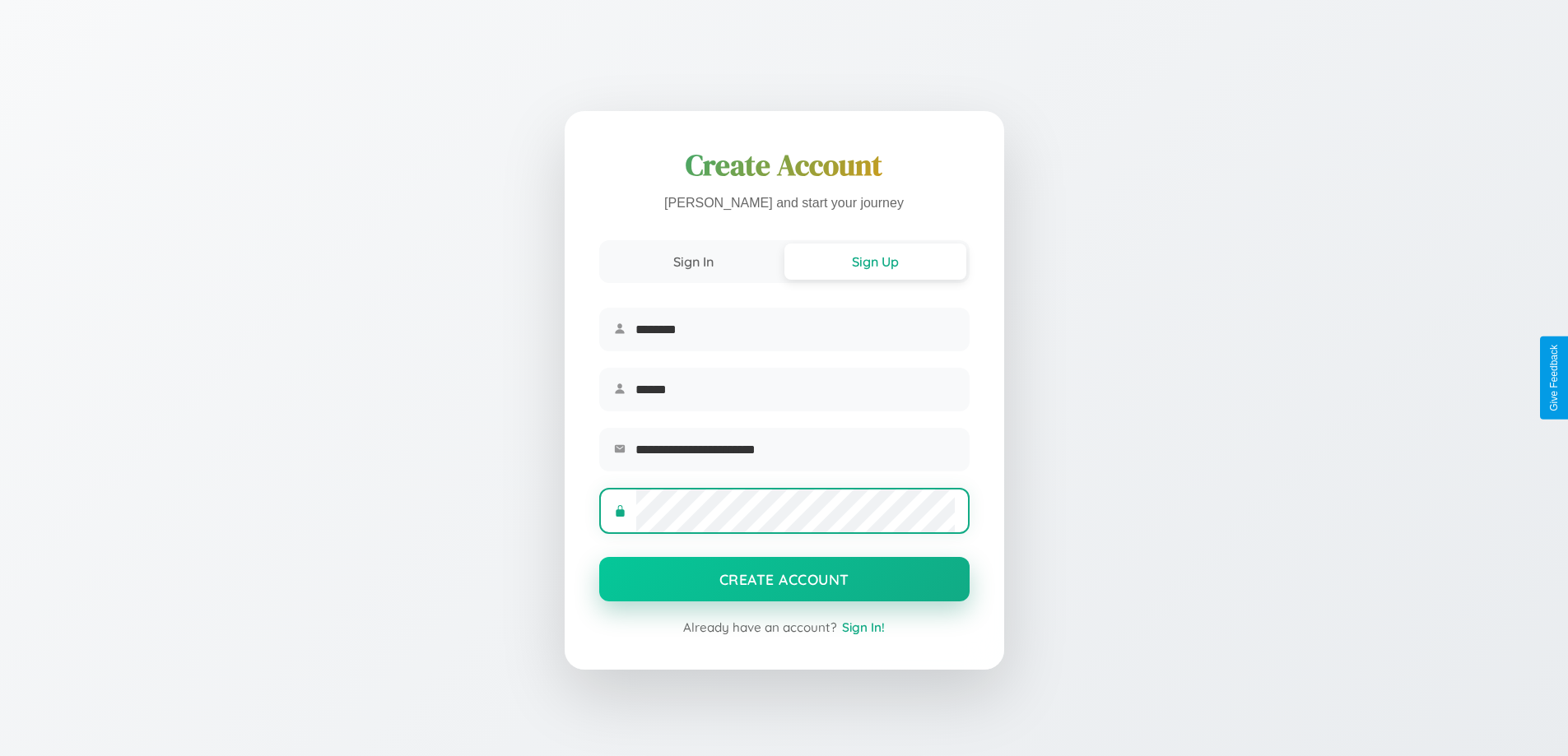
click at [784, 584] on button "Create Account" at bounding box center [784, 580] width 370 height 45
